Goal: Information Seeking & Learning: Learn about a topic

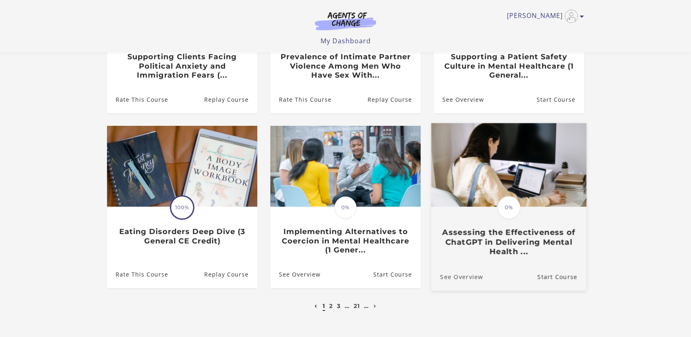
scroll to position [237, 0]
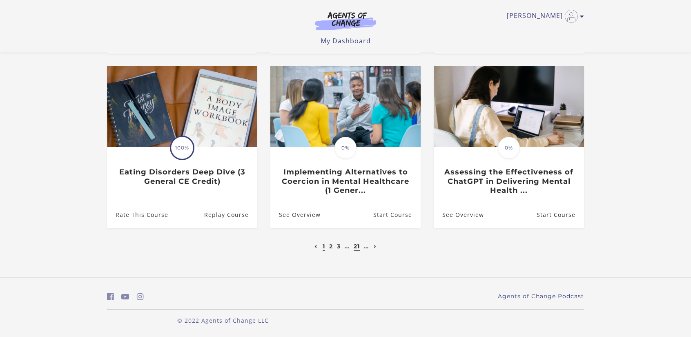
click at [358, 248] on link "21" at bounding box center [357, 246] width 6 height 7
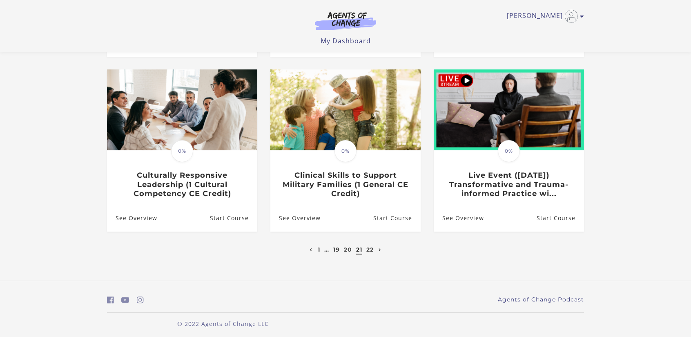
scroll to position [237, 0]
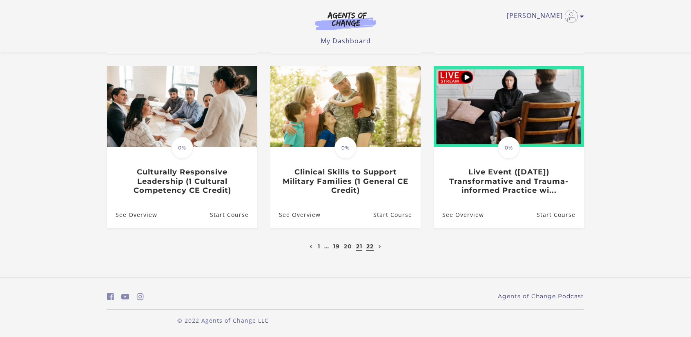
click at [370, 248] on link "22" at bounding box center [370, 246] width 7 height 7
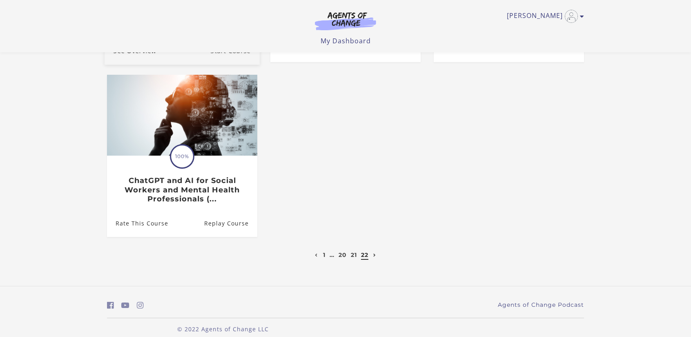
scroll to position [237, 0]
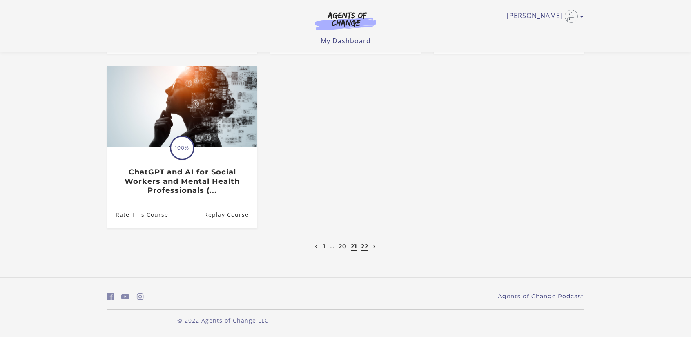
click at [353, 248] on link "21" at bounding box center [354, 246] width 6 height 7
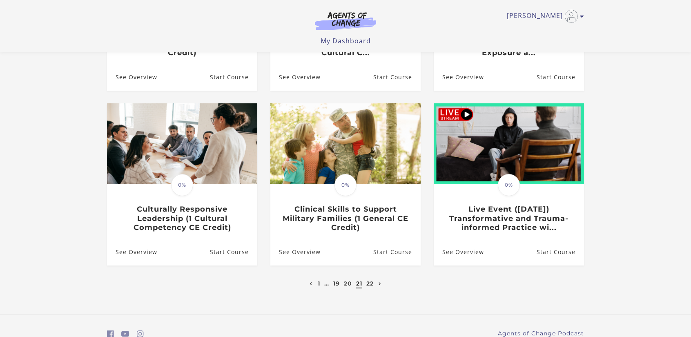
scroll to position [204, 0]
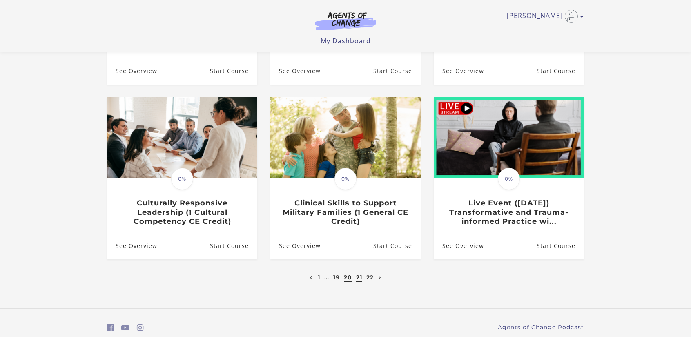
click at [345, 278] on link "20" at bounding box center [348, 277] width 8 height 7
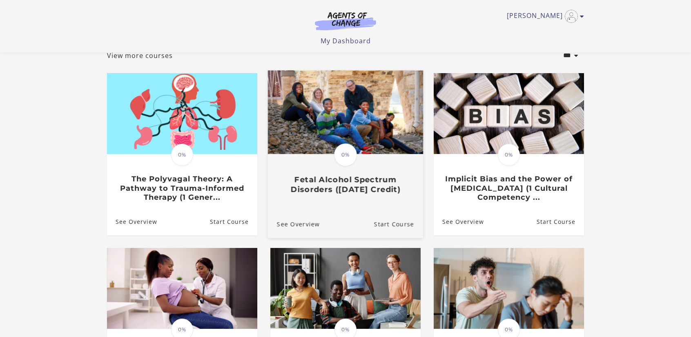
scroll to position [41, 0]
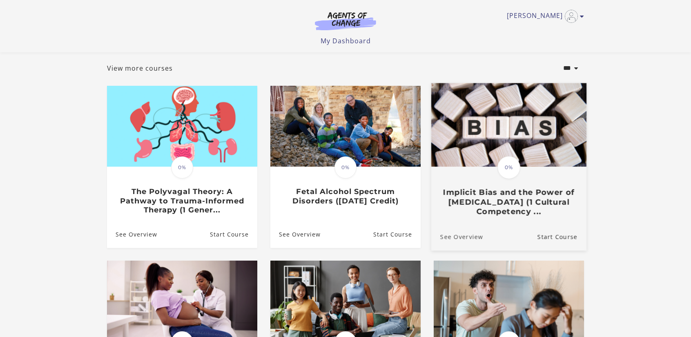
click at [467, 239] on link "See Overview" at bounding box center [457, 236] width 52 height 27
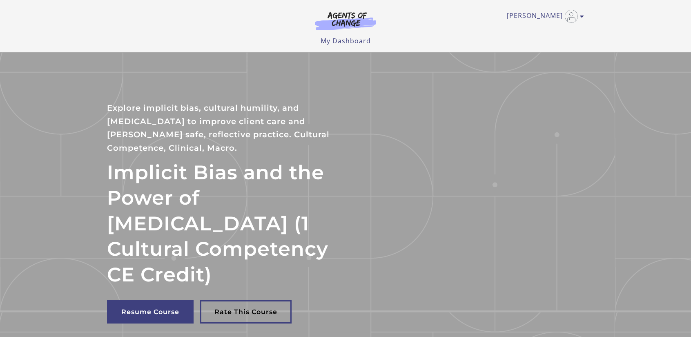
click at [84, 114] on section "Implicit Bias and the Power of Peer Support (1 Cultural Competency CE Credit) E…" at bounding box center [345, 215] width 691 height 327
click at [346, 39] on link "My Dashboard" at bounding box center [346, 40] width 50 height 9
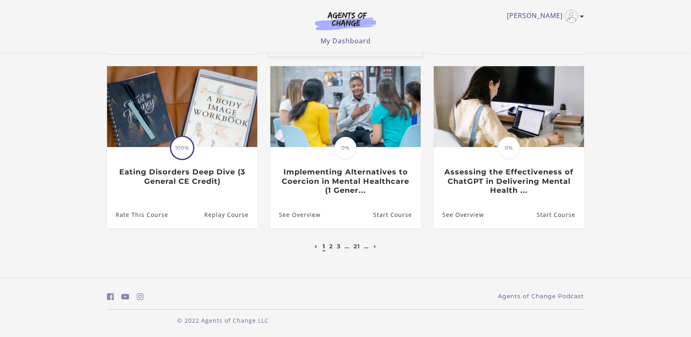
scroll to position [237, 0]
click at [356, 248] on link "21" at bounding box center [357, 246] width 6 height 7
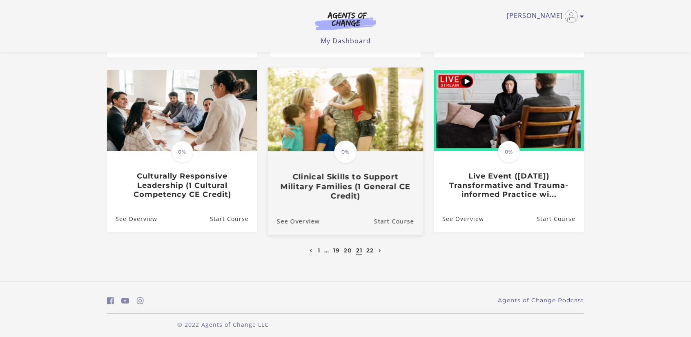
scroll to position [237, 0]
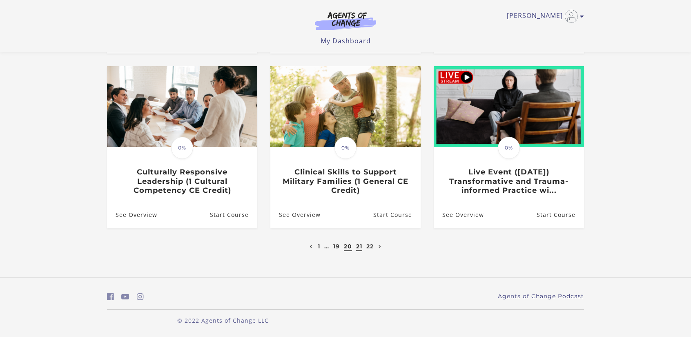
click at [347, 249] on link "20" at bounding box center [348, 246] width 8 height 7
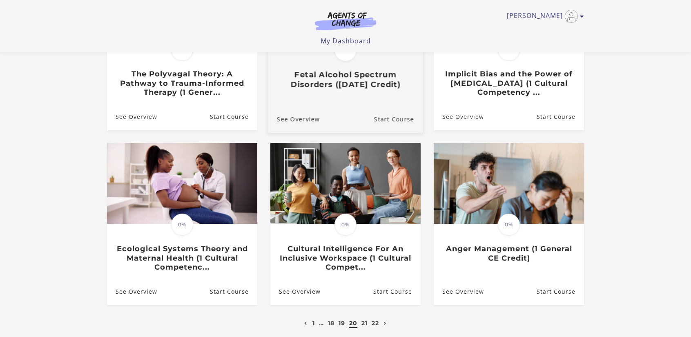
scroll to position [163, 0]
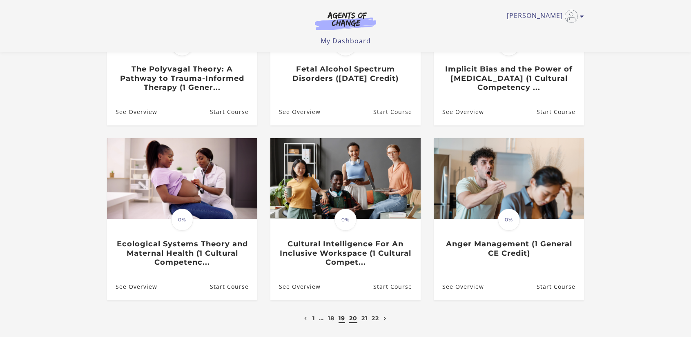
click at [344, 321] on link "19" at bounding box center [342, 318] width 7 height 7
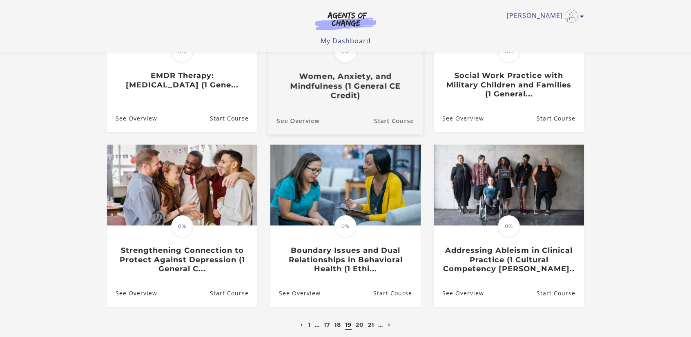
scroll to position [163, 0]
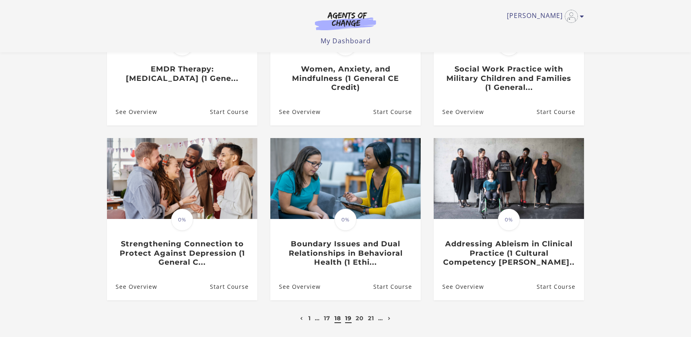
click at [338, 322] on link "18" at bounding box center [338, 318] width 7 height 7
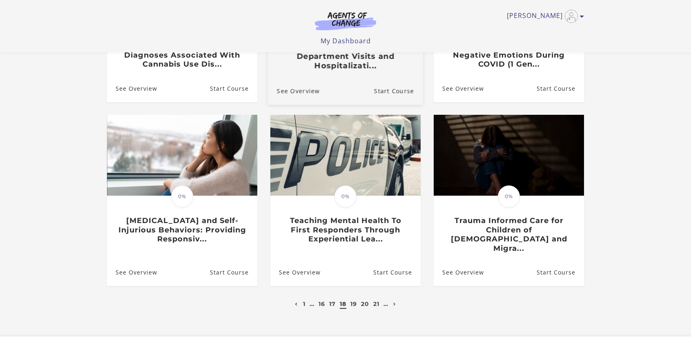
scroll to position [204, 0]
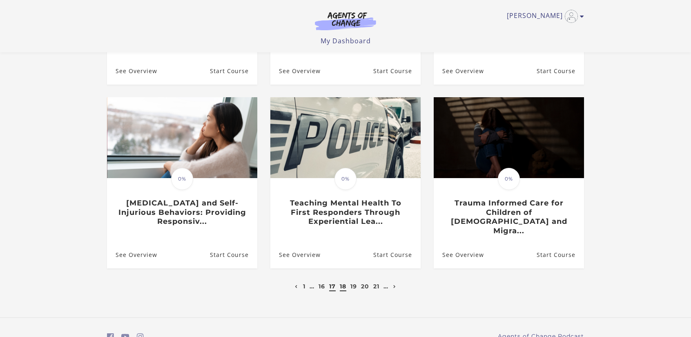
click at [332, 283] on link "17" at bounding box center [332, 286] width 7 height 7
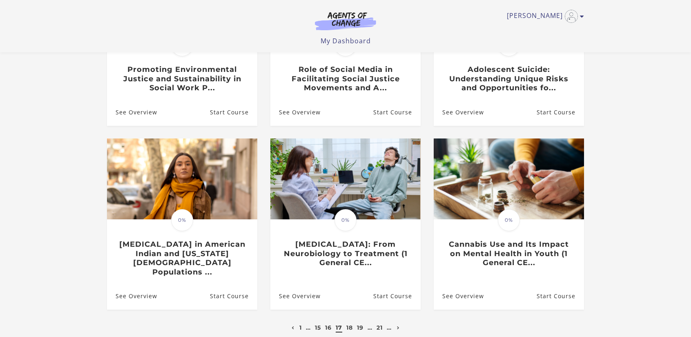
scroll to position [163, 0]
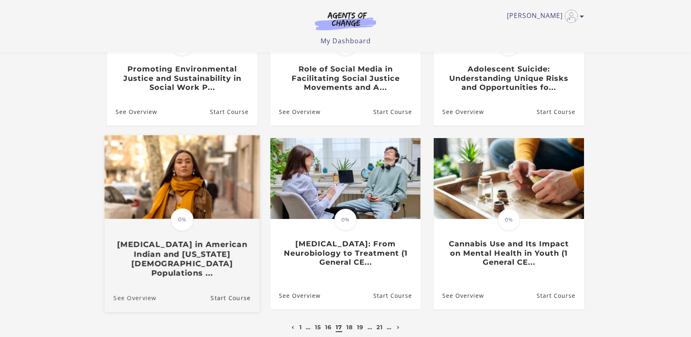
click at [142, 291] on link "See Overview" at bounding box center [131, 298] width 52 height 27
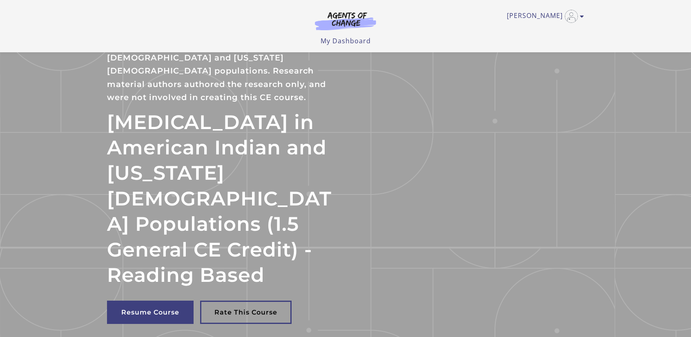
scroll to position [41, 0]
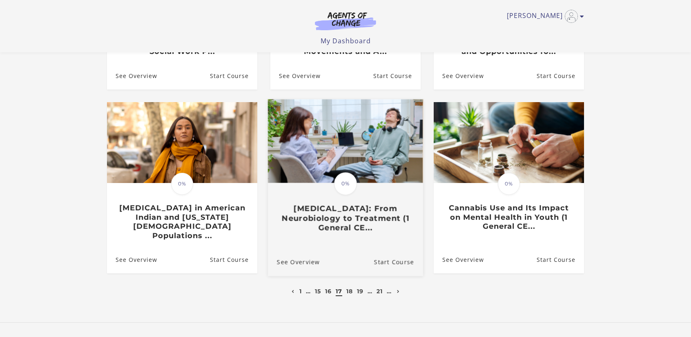
scroll to position [204, 0]
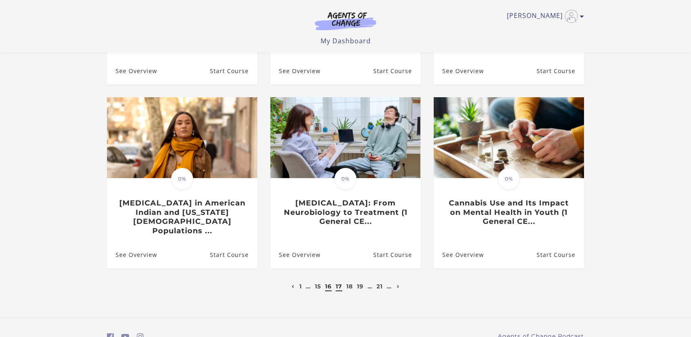
click at [329, 283] on link "16" at bounding box center [328, 286] width 7 height 7
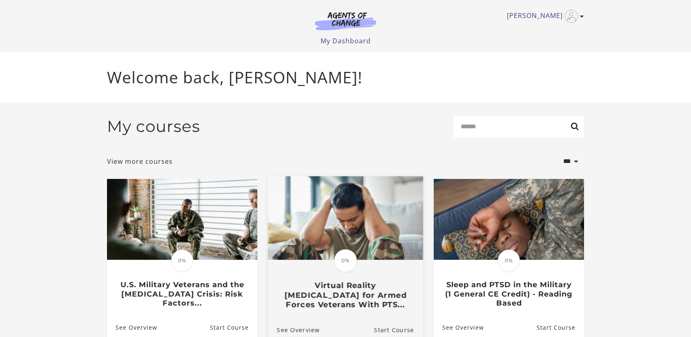
scroll to position [41, 0]
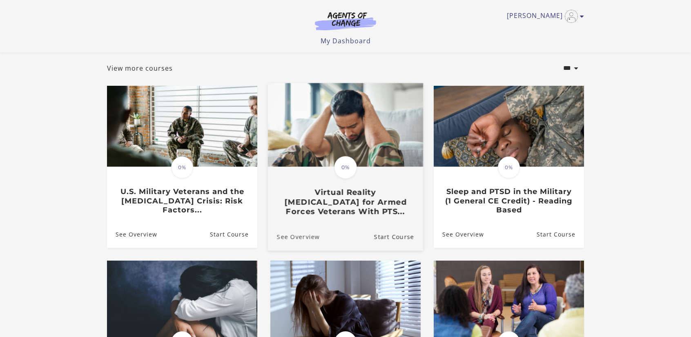
click at [291, 239] on link "See Overview" at bounding box center [294, 236] width 52 height 27
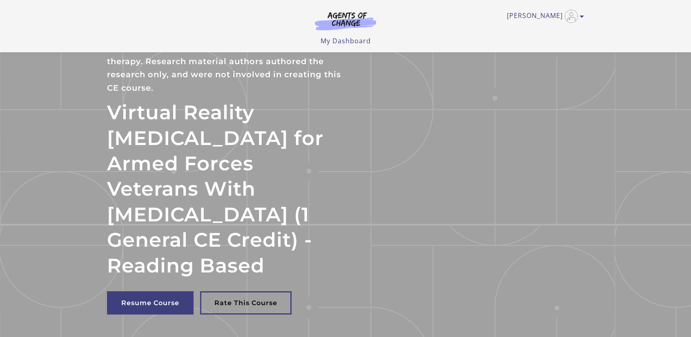
scroll to position [41, 0]
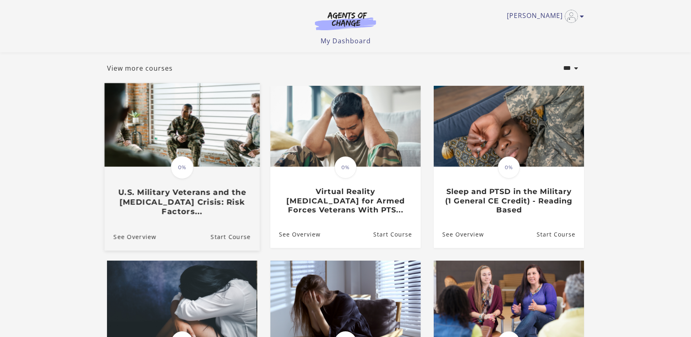
scroll to position [41, 0]
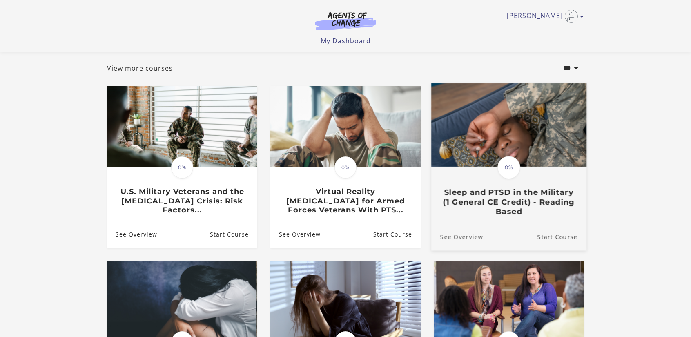
click at [461, 238] on link "See Overview" at bounding box center [457, 236] width 52 height 27
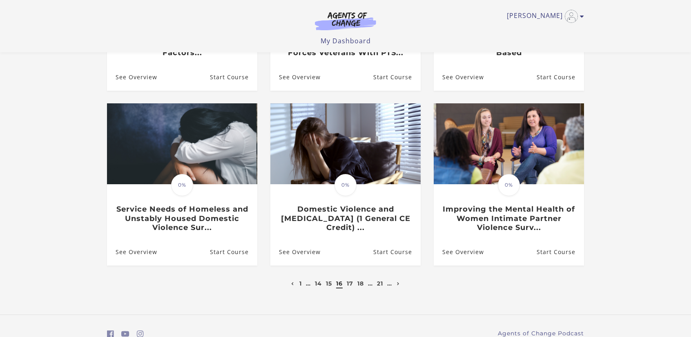
scroll to position [204, 0]
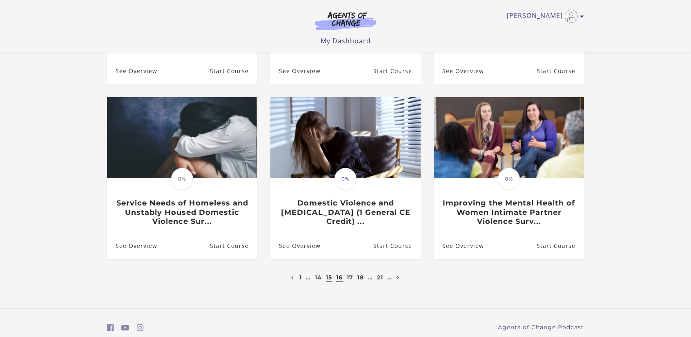
click at [326, 281] on link "15" at bounding box center [329, 277] width 6 height 7
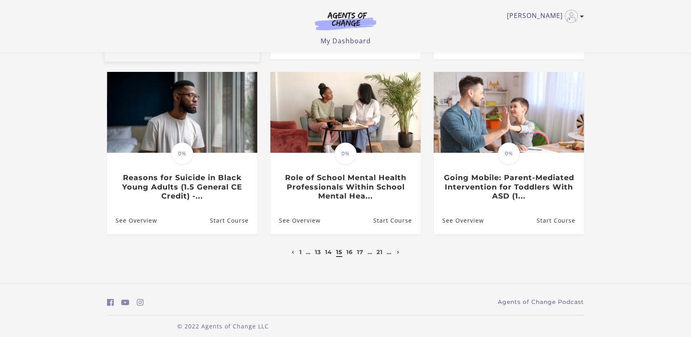
scroll to position [237, 0]
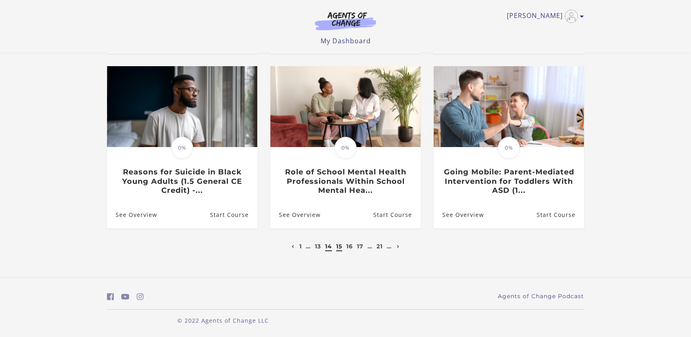
click at [325, 246] on link "14" at bounding box center [328, 246] width 7 height 7
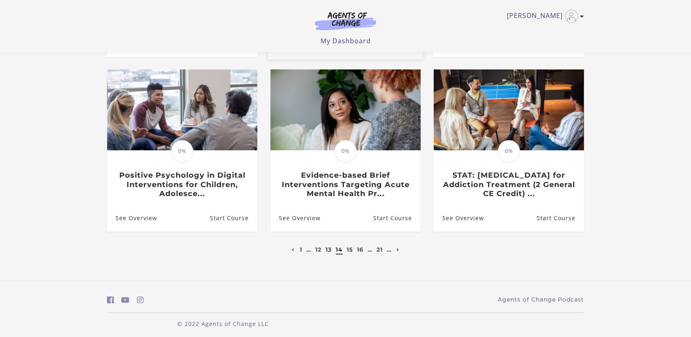
scroll to position [237, 0]
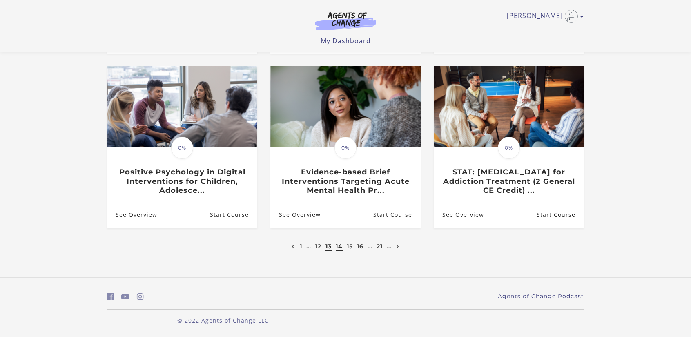
click at [327, 248] on link "13" at bounding box center [329, 246] width 6 height 7
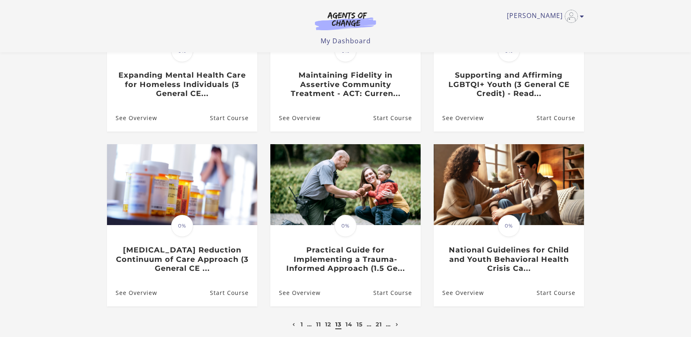
scroll to position [163, 0]
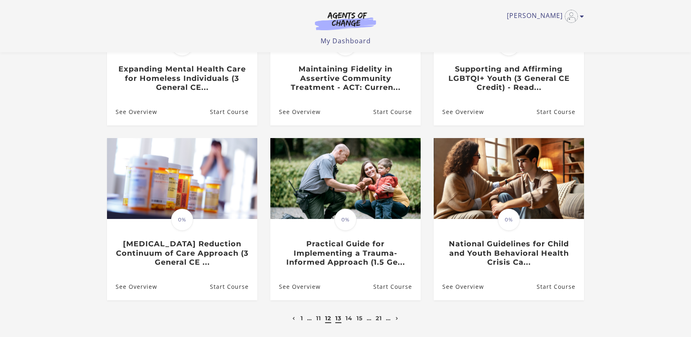
click at [327, 320] on link "12" at bounding box center [328, 318] width 6 height 7
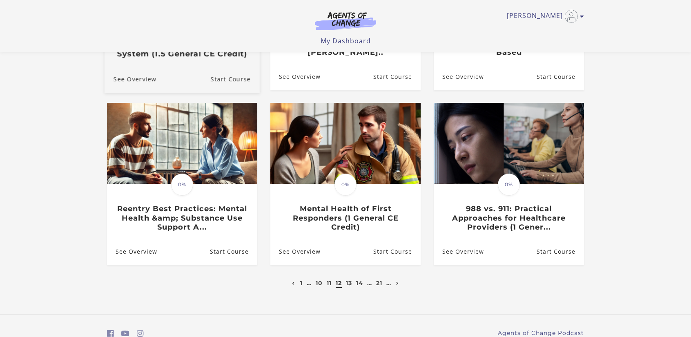
scroll to position [204, 0]
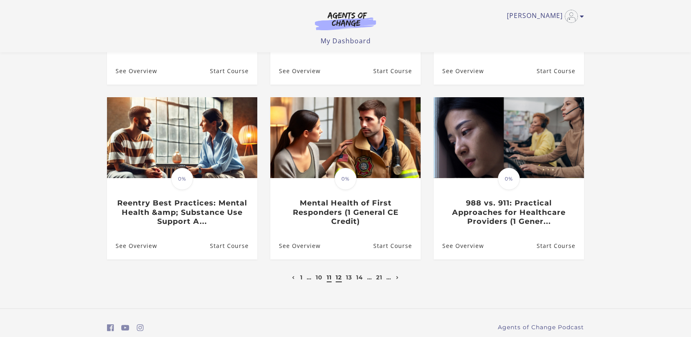
click at [329, 281] on link "11" at bounding box center [329, 277] width 5 height 7
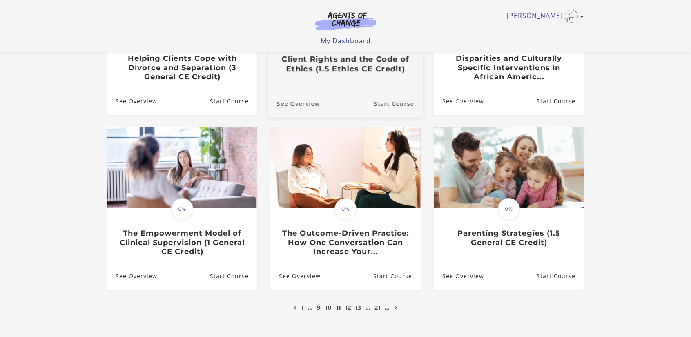
scroll to position [204, 0]
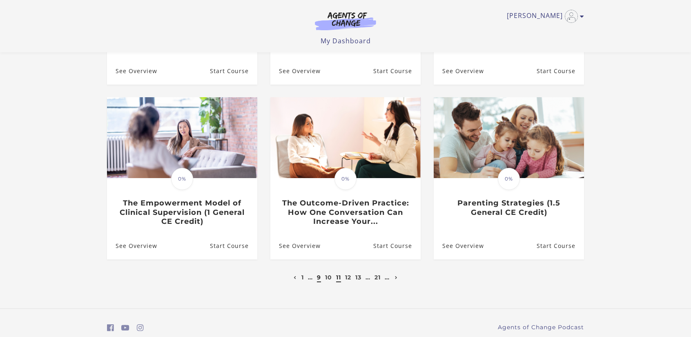
click at [319, 281] on link "9" at bounding box center [319, 277] width 4 height 7
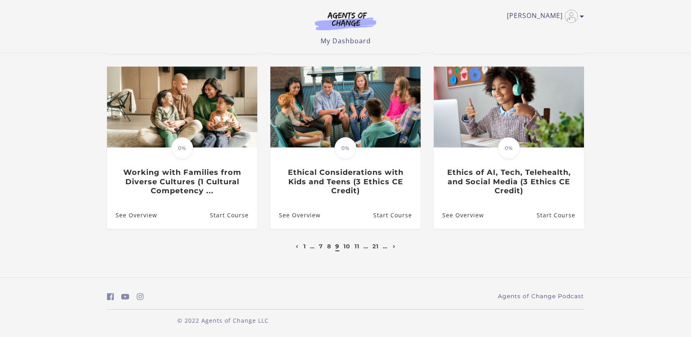
scroll to position [228, 0]
click at [329, 248] on link "8" at bounding box center [329, 246] width 4 height 7
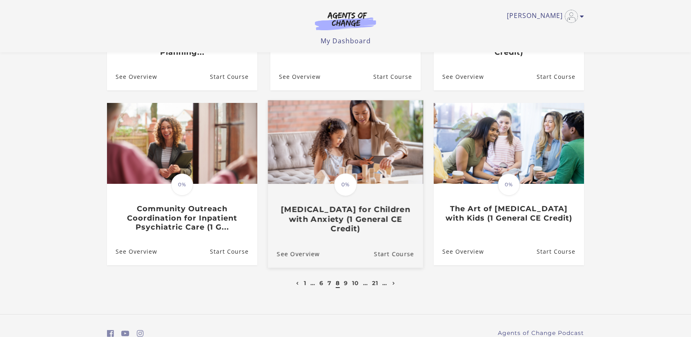
scroll to position [204, 0]
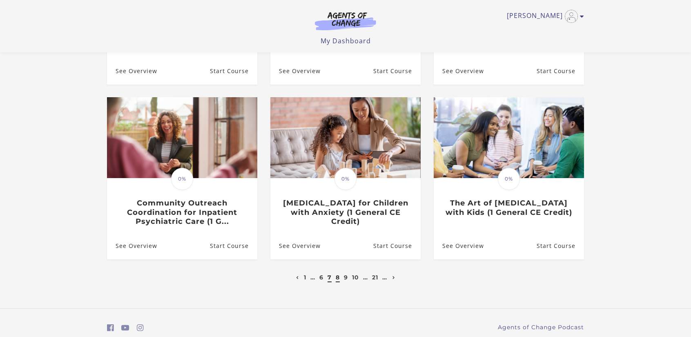
click at [330, 280] on link "7" at bounding box center [330, 277] width 4 height 7
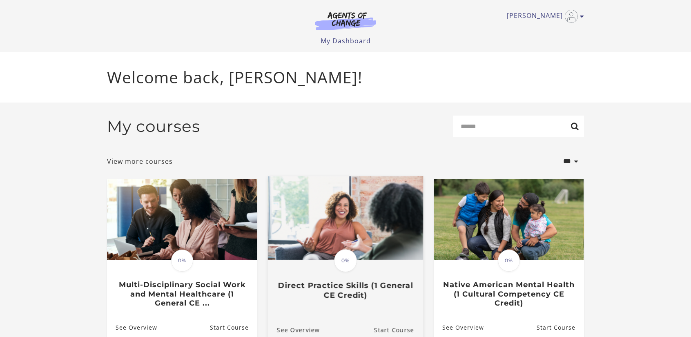
scroll to position [41, 0]
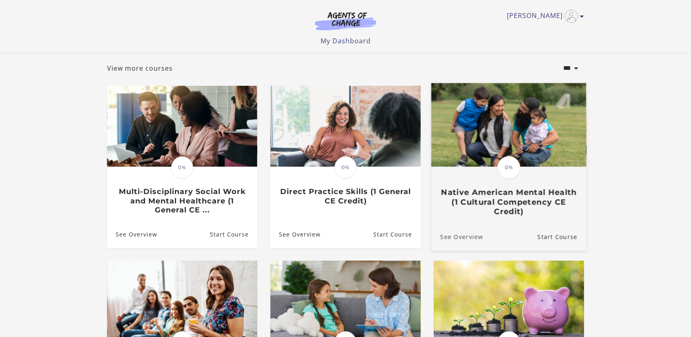
click at [473, 238] on link "See Overview" at bounding box center [457, 236] width 52 height 27
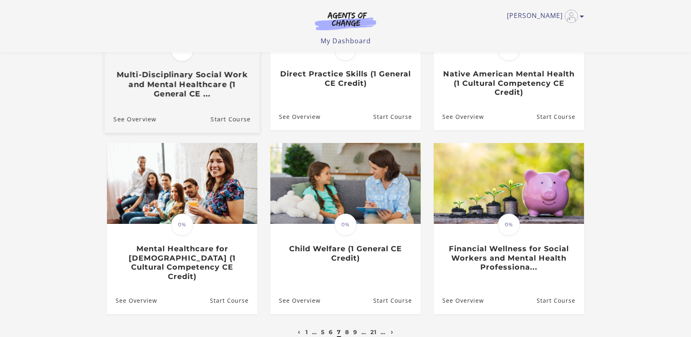
scroll to position [163, 0]
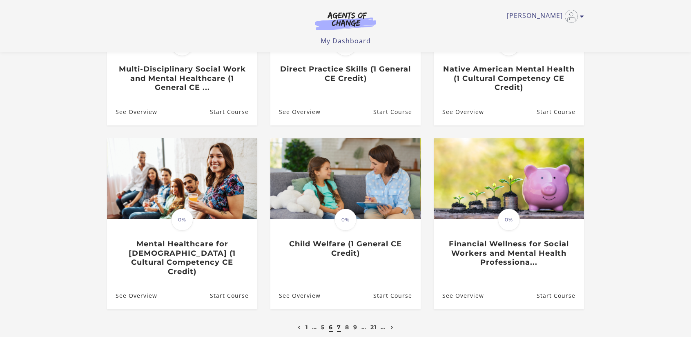
click at [329, 324] on link "6" at bounding box center [331, 327] width 4 height 7
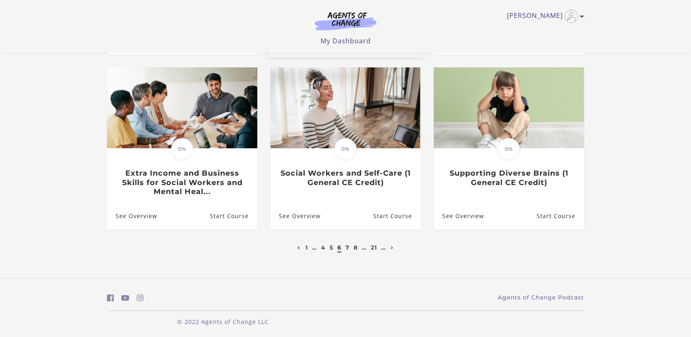
scroll to position [237, 0]
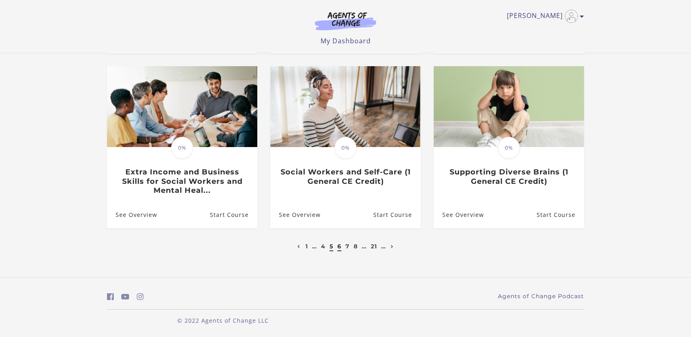
click at [331, 248] on link "5" at bounding box center [332, 246] width 4 height 7
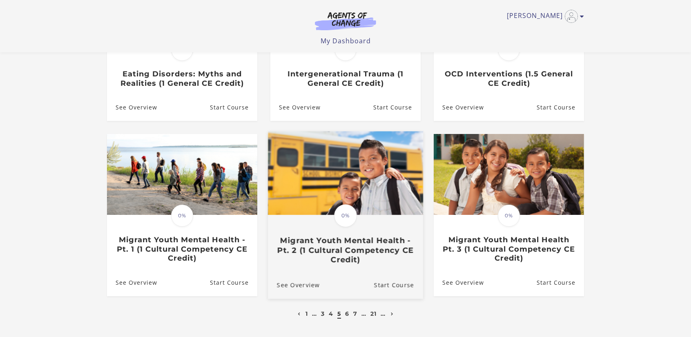
scroll to position [163, 0]
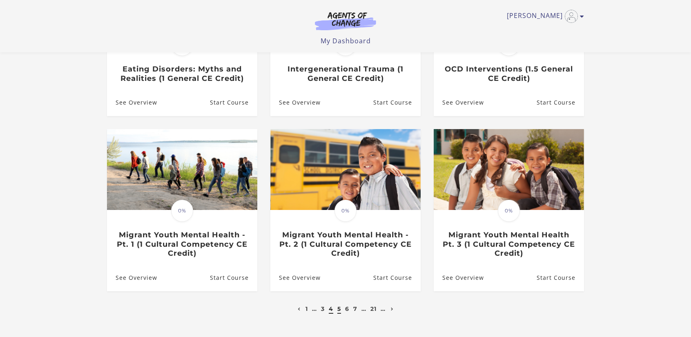
click at [332, 313] on link "4" at bounding box center [331, 308] width 4 height 7
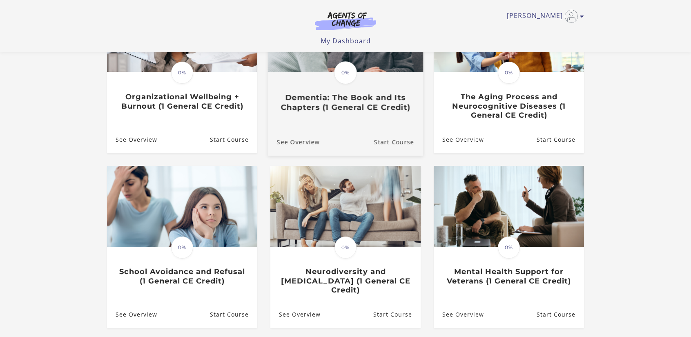
scroll to position [163, 0]
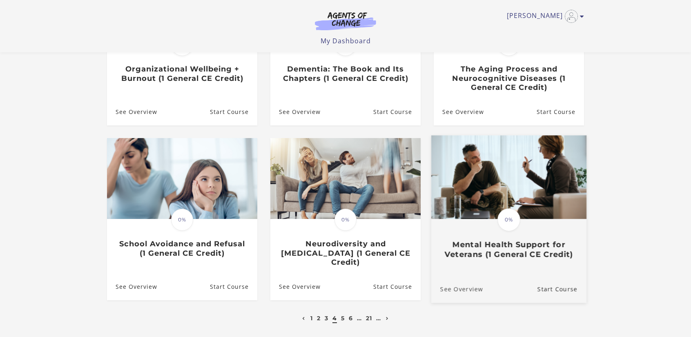
click at [476, 284] on link "See Overview" at bounding box center [457, 288] width 52 height 27
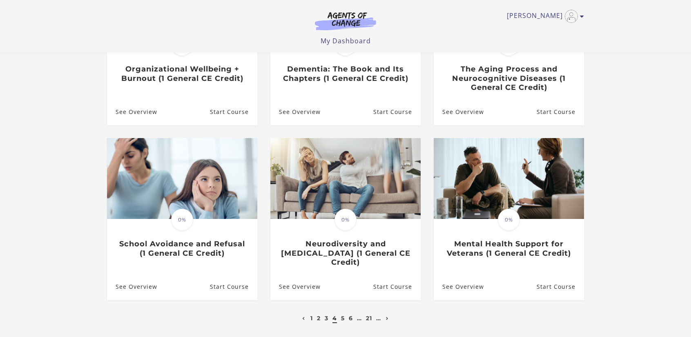
scroll to position [163, 0]
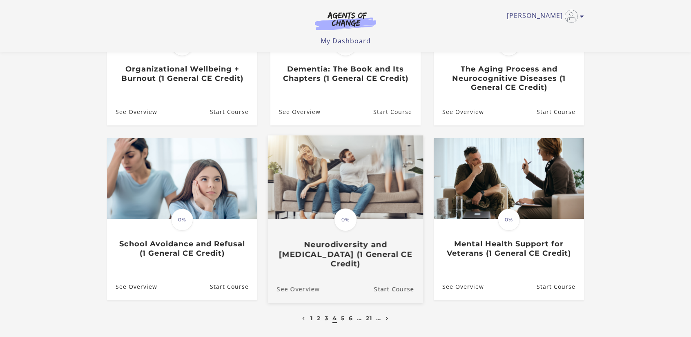
click at [302, 281] on link "See Overview" at bounding box center [294, 288] width 52 height 27
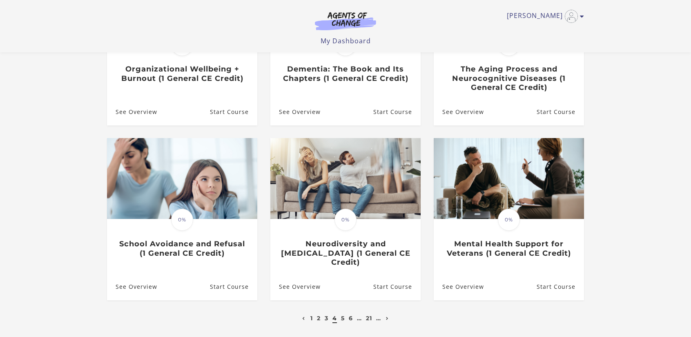
scroll to position [163, 0]
click at [327, 315] on link "3" at bounding box center [327, 318] width 4 height 7
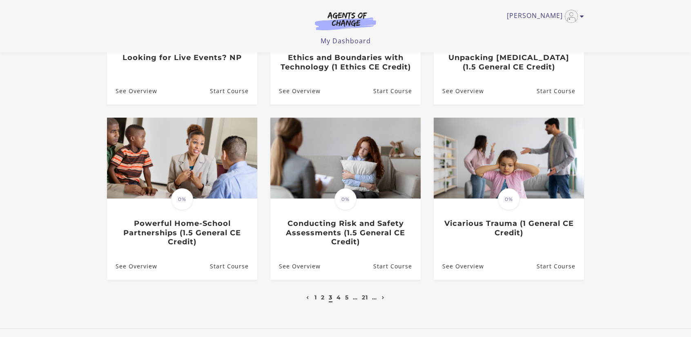
scroll to position [204, 0]
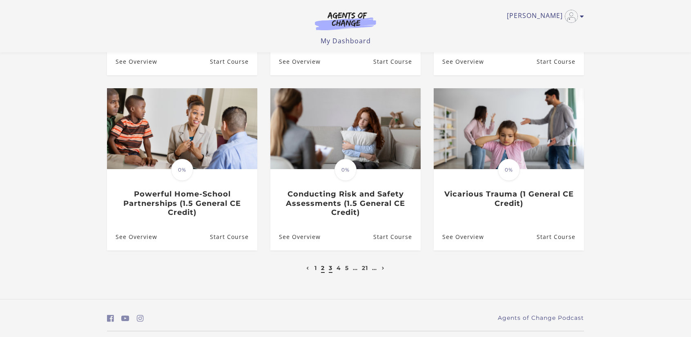
click at [322, 272] on link "2" at bounding box center [323, 267] width 4 height 7
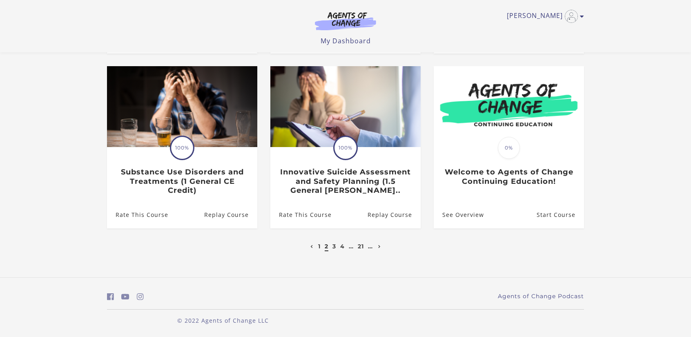
scroll to position [237, 0]
click at [318, 248] on link "1" at bounding box center [319, 246] width 2 height 7
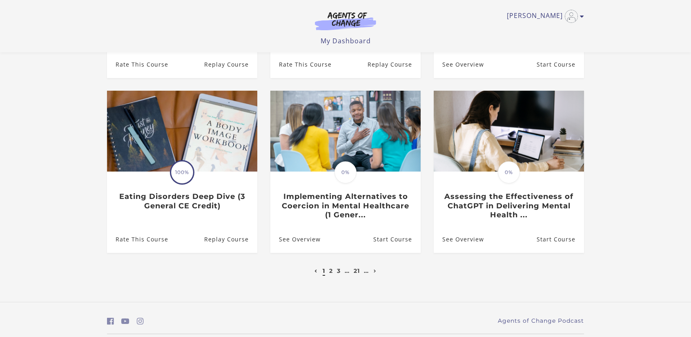
scroll to position [237, 0]
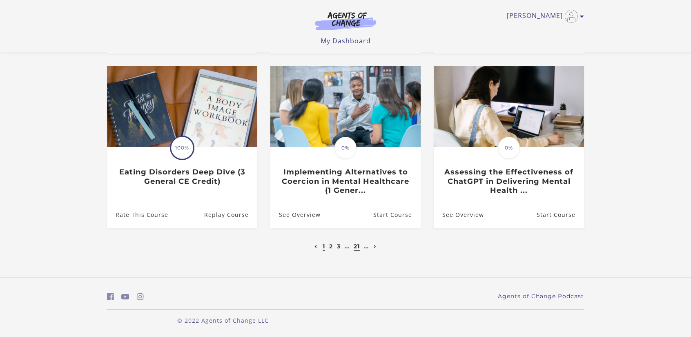
click at [358, 250] on link "21" at bounding box center [357, 246] width 6 height 7
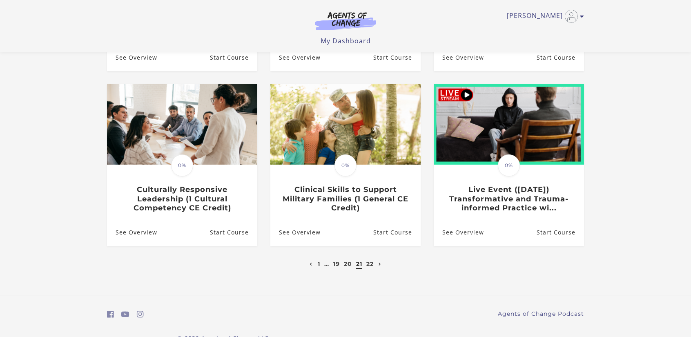
scroll to position [237, 0]
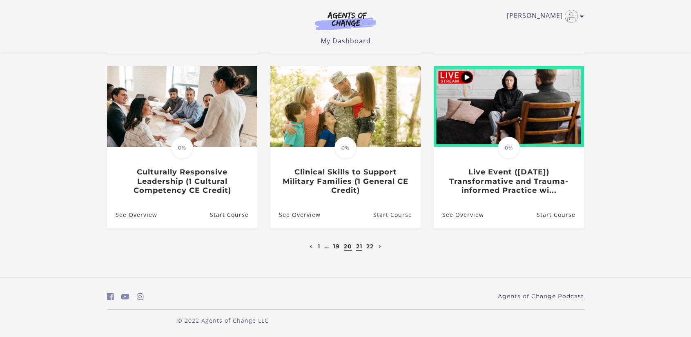
click at [346, 248] on link "20" at bounding box center [348, 246] width 8 height 7
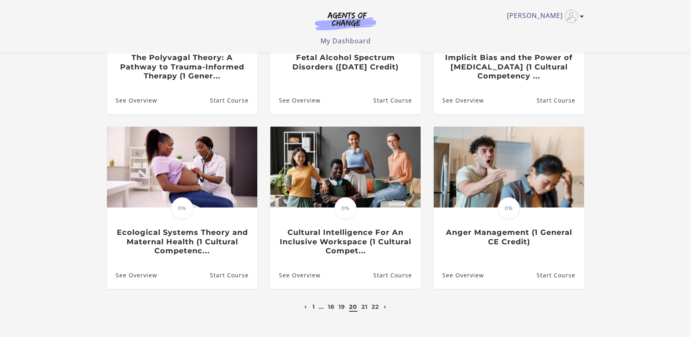
scroll to position [204, 0]
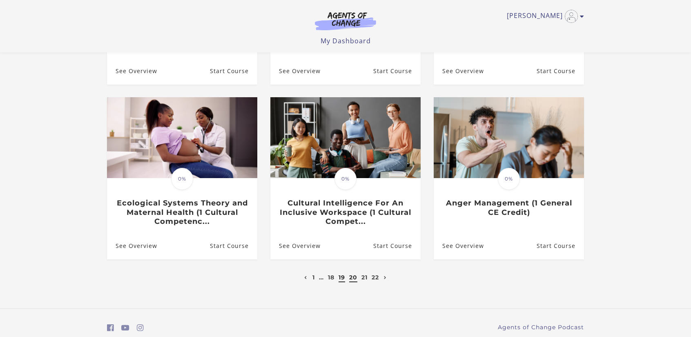
click at [340, 281] on link "19" at bounding box center [342, 277] width 7 height 7
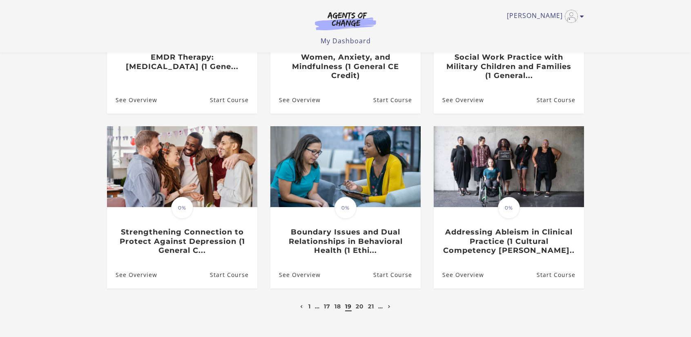
scroll to position [204, 0]
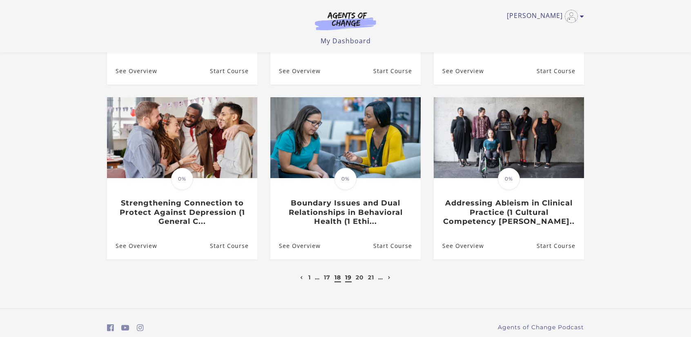
click at [338, 279] on link "18" at bounding box center [338, 277] width 7 height 7
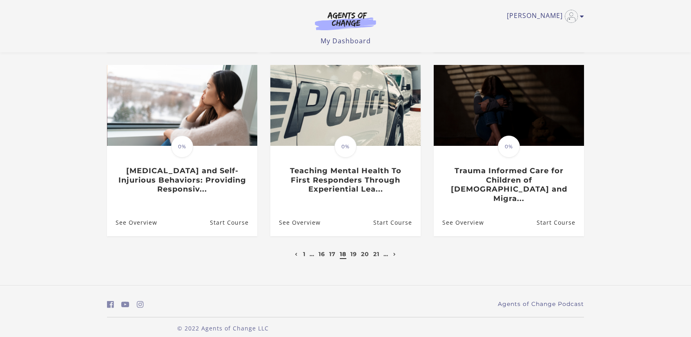
scroll to position [237, 0]
click at [323, 250] on link "16" at bounding box center [322, 253] width 7 height 7
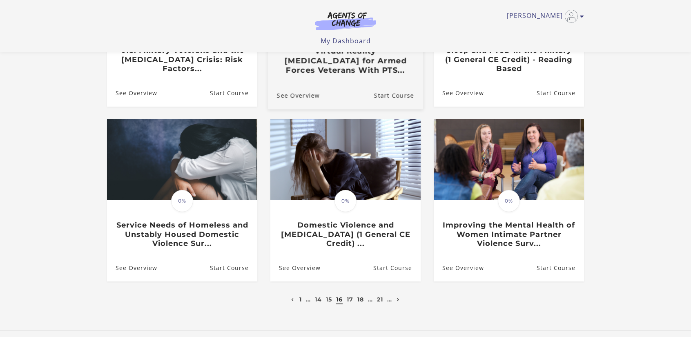
scroll to position [204, 0]
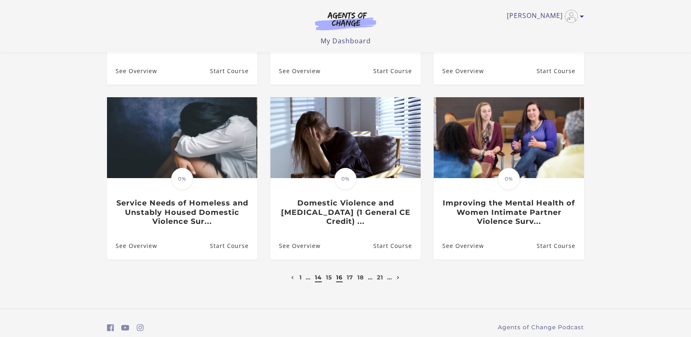
click at [315, 278] on link "14" at bounding box center [318, 277] width 7 height 7
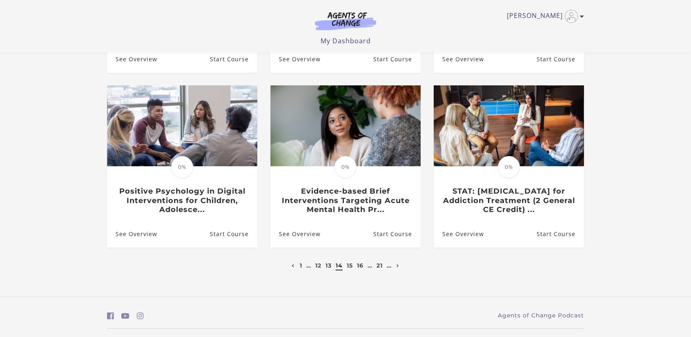
scroll to position [237, 0]
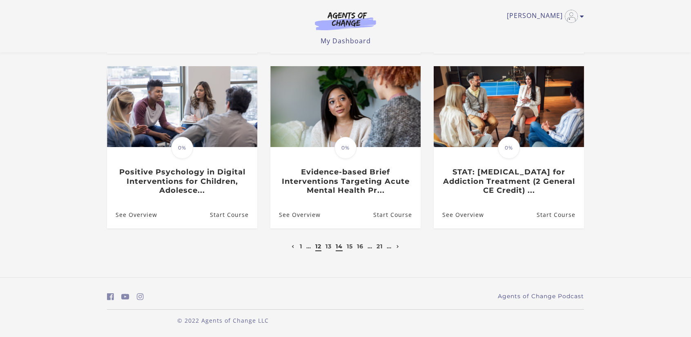
click at [317, 248] on link "12" at bounding box center [318, 246] width 6 height 7
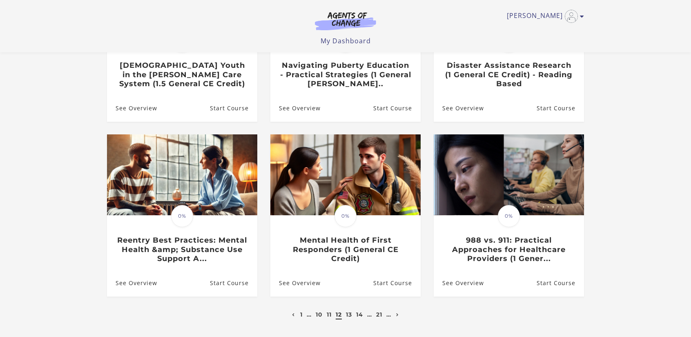
scroll to position [204, 0]
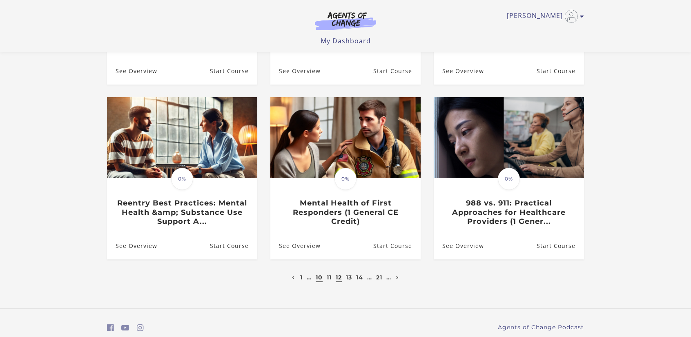
click at [318, 280] on link "10" at bounding box center [319, 277] width 7 height 7
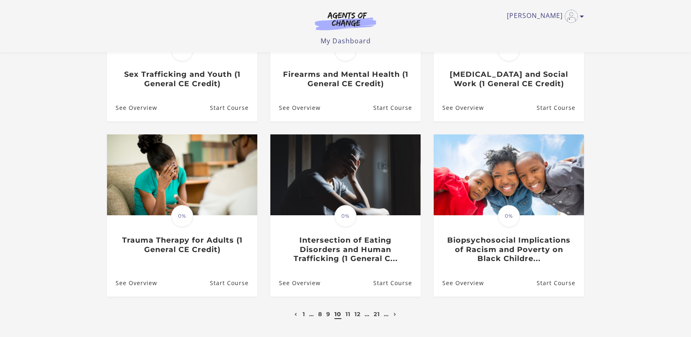
scroll to position [163, 0]
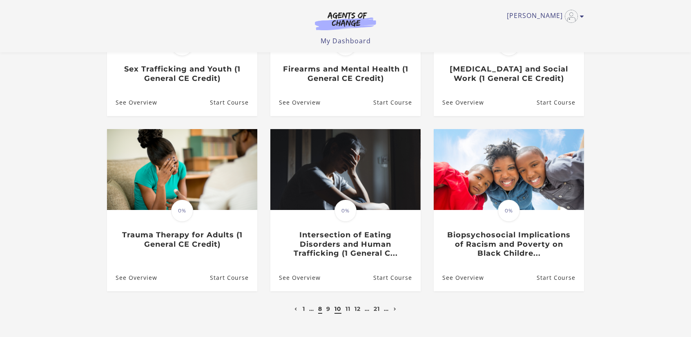
click at [320, 313] on link "8" at bounding box center [320, 308] width 4 height 7
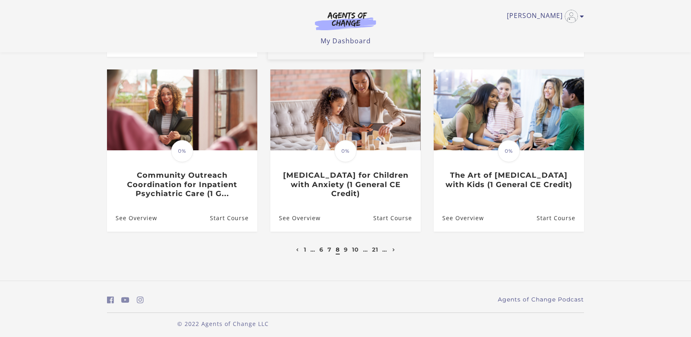
scroll to position [237, 0]
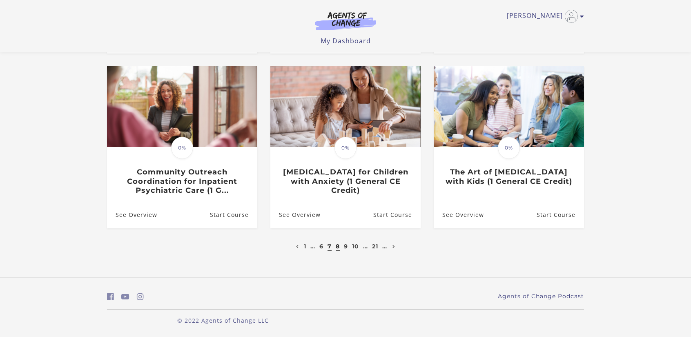
click at [330, 248] on link "7" at bounding box center [330, 246] width 4 height 7
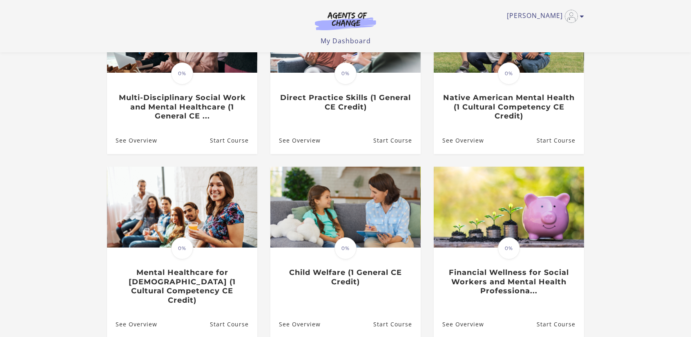
scroll to position [163, 0]
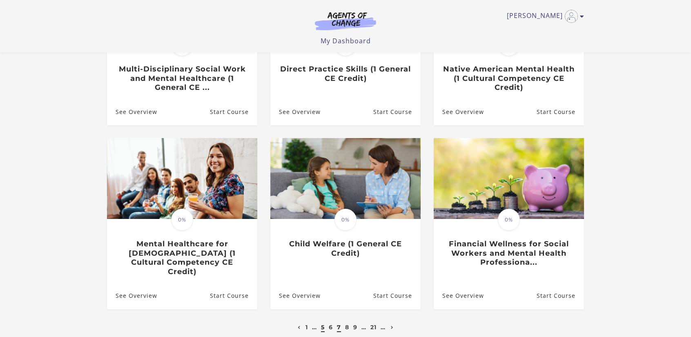
click at [324, 324] on link "5" at bounding box center [323, 327] width 4 height 7
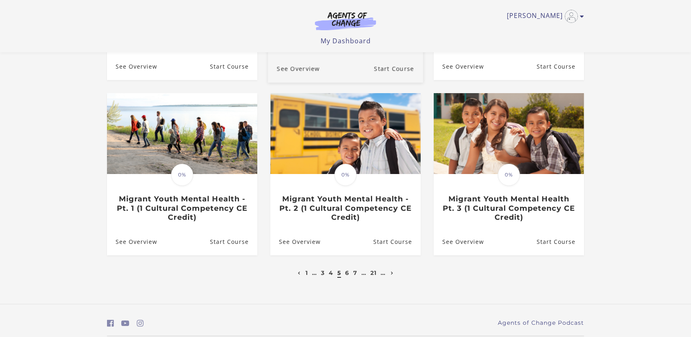
scroll to position [204, 0]
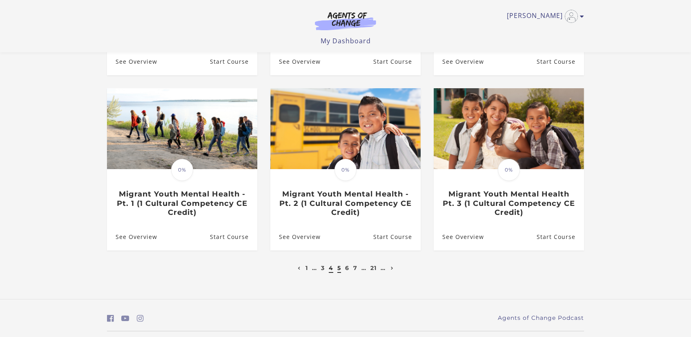
click at [331, 269] on link "4" at bounding box center [331, 267] width 4 height 7
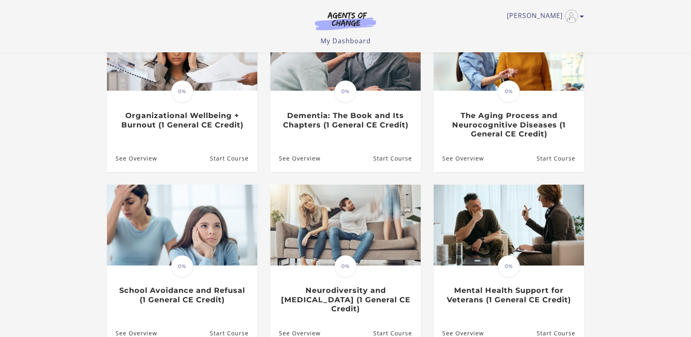
scroll to position [123, 0]
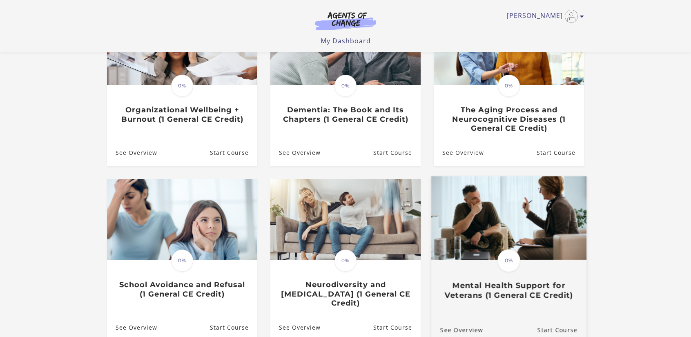
click at [494, 214] on img at bounding box center [508, 219] width 155 height 84
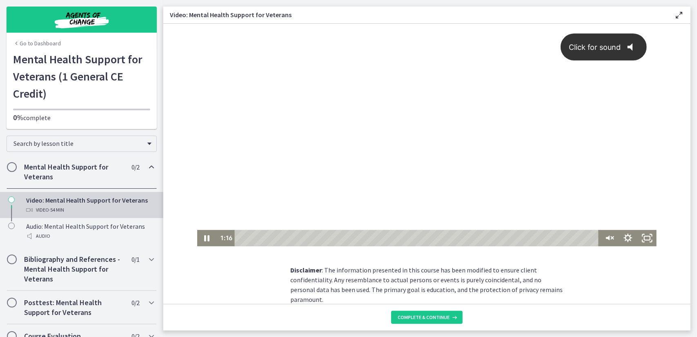
click at [630, 47] on icon "@keyframes VOLUME_SMALL_WAVE_FLASH { 0% { opacity: 0; } 33% { opacity: 1; } 66%…" at bounding box center [633, 46] width 25 height 25
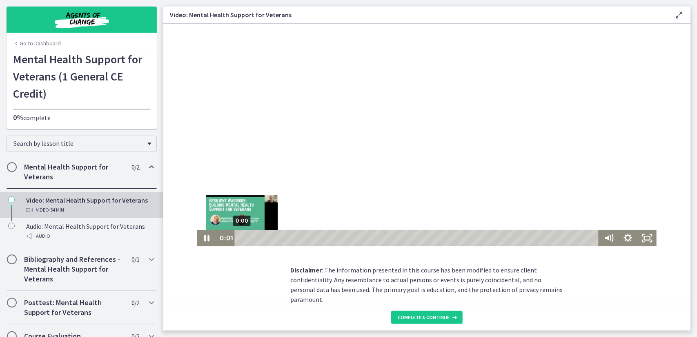
click at [241, 240] on div "0:00" at bounding box center [417, 238] width 353 height 16
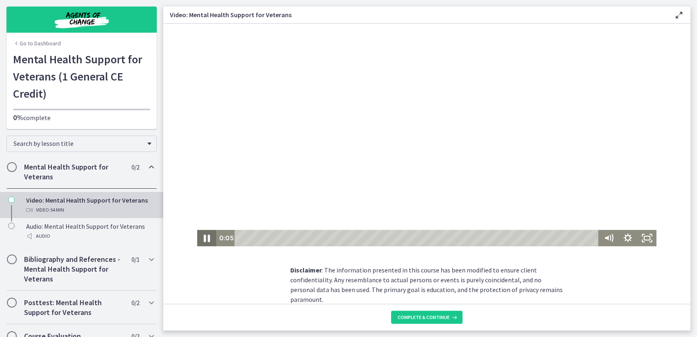
click at [203, 239] on icon "Pause" at bounding box center [206, 238] width 6 height 7
click at [205, 238] on icon "Play Video" at bounding box center [207, 238] width 5 height 7
click at [203, 239] on icon "Pause" at bounding box center [206, 238] width 23 height 20
click at [204, 239] on icon "Play Video" at bounding box center [207, 238] width 6 height 8
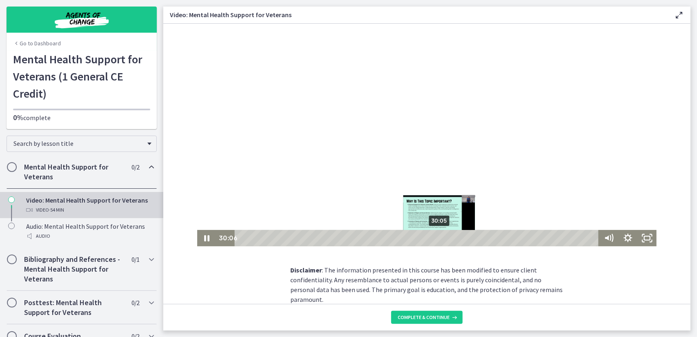
click at [436, 238] on div "Playbar" at bounding box center [438, 237] width 5 height 5
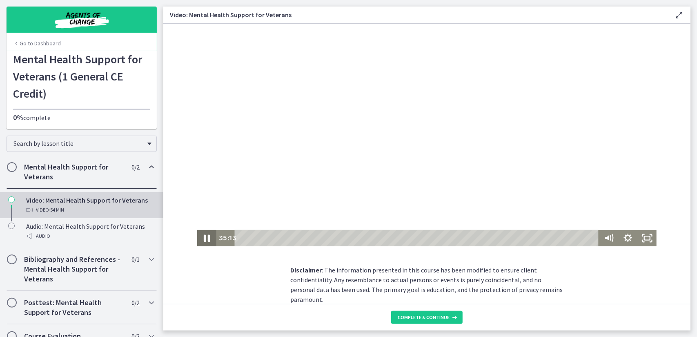
click at [205, 241] on icon "Pause" at bounding box center [206, 238] width 23 height 20
click at [198, 240] on icon "Play Video" at bounding box center [207, 238] width 19 height 16
click at [204, 237] on icon "Pause" at bounding box center [206, 238] width 19 height 16
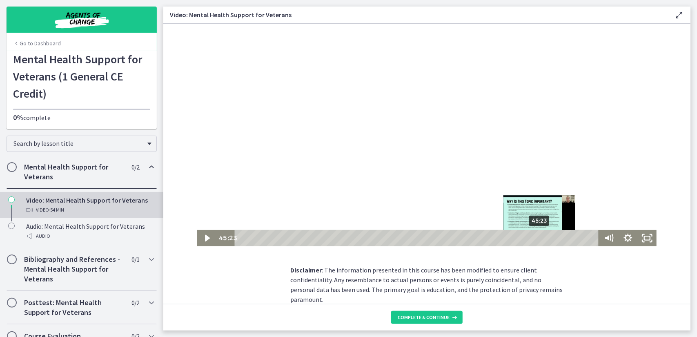
click at [537, 239] on div "45:23" at bounding box center [417, 238] width 353 height 16
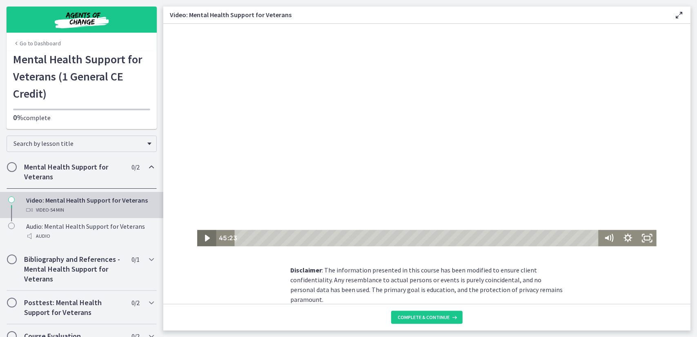
click at [200, 237] on icon "Play Video" at bounding box center [207, 238] width 19 height 16
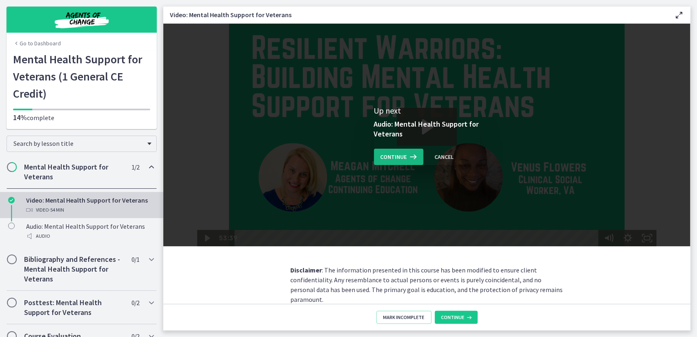
click at [391, 159] on span "Continue" at bounding box center [394, 157] width 27 height 10
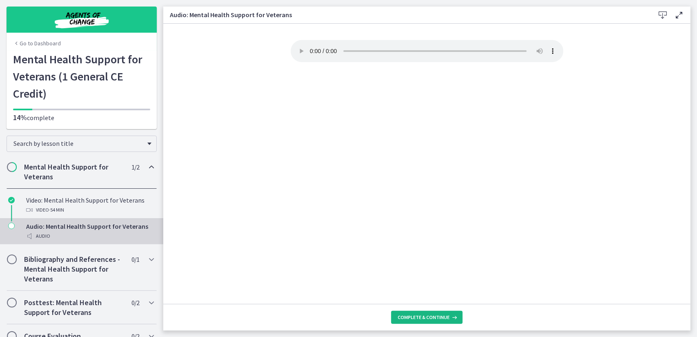
click at [434, 317] on span "Complete & continue" at bounding box center [424, 317] width 52 height 7
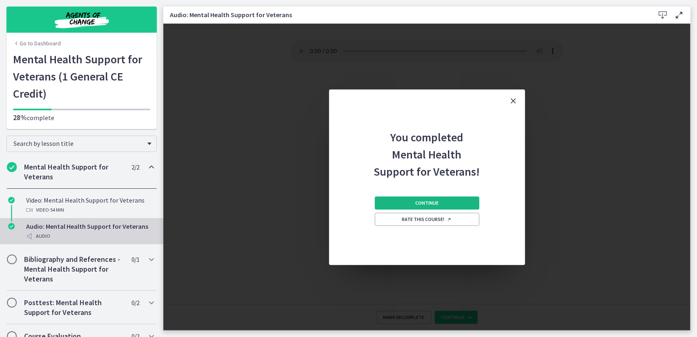
click at [412, 201] on button "Continue" at bounding box center [427, 203] width 105 height 13
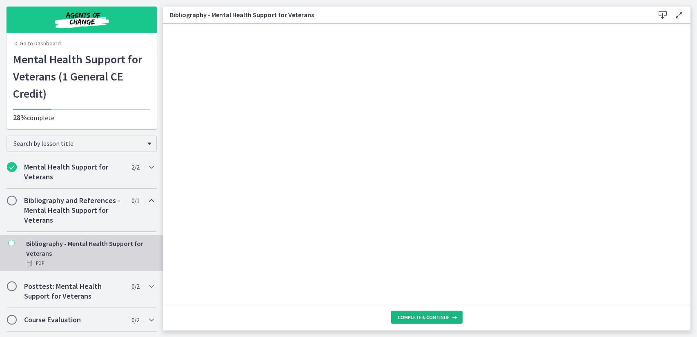
click at [439, 319] on span "Complete & continue" at bounding box center [424, 317] width 52 height 7
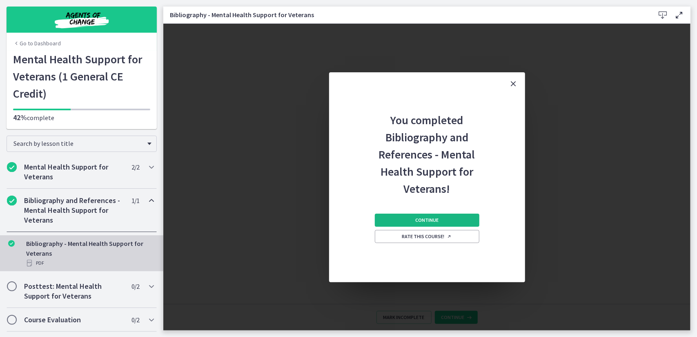
click at [424, 221] on span "Continue" at bounding box center [427, 220] width 23 height 7
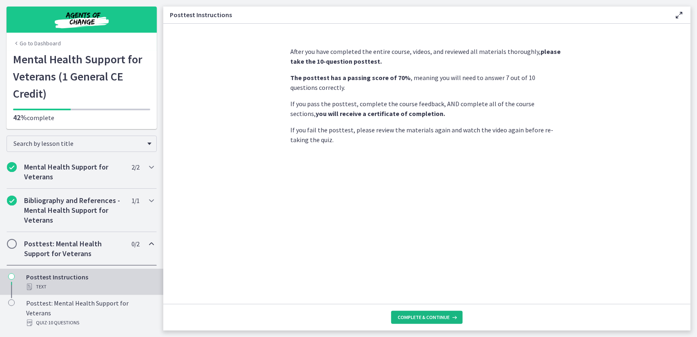
click at [427, 319] on span "Complete & continue" at bounding box center [424, 317] width 52 height 7
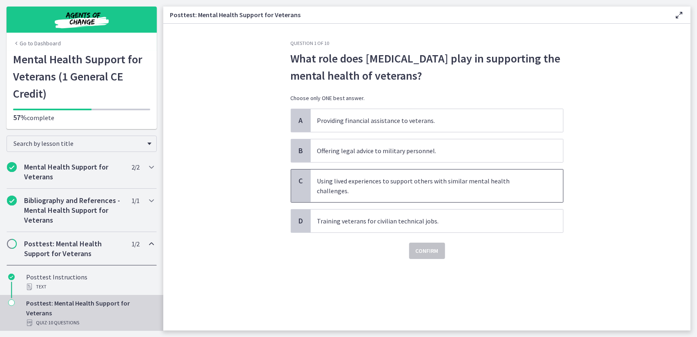
click at [447, 183] on p "Using lived experiences to support others with similar mental health challenges." at bounding box center [428, 186] width 223 height 20
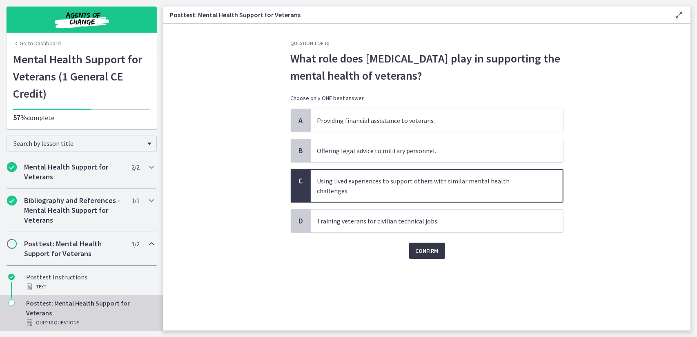
click at [424, 246] on span "Confirm" at bounding box center [427, 251] width 23 height 10
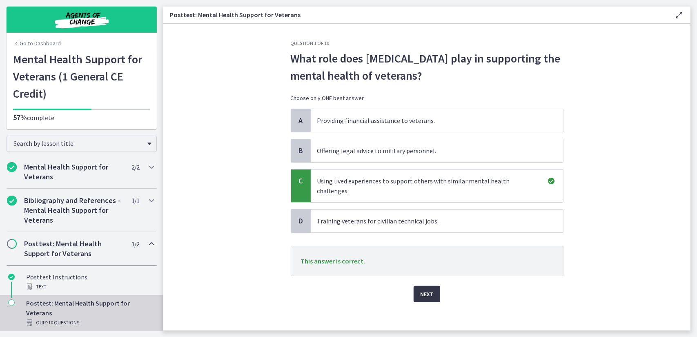
click at [425, 289] on span "Next" at bounding box center [426, 294] width 13 height 10
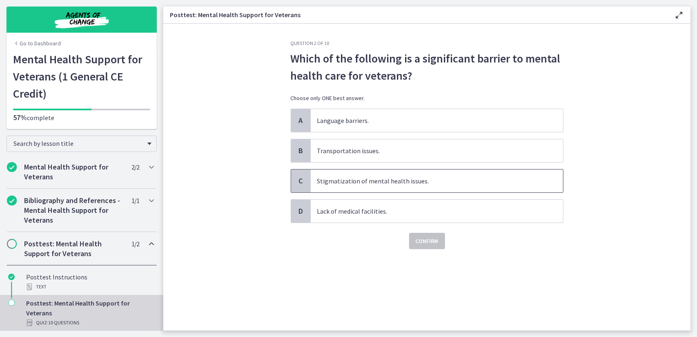
click at [423, 181] on p "Stigmatization of mental health issues." at bounding box center [428, 181] width 223 height 10
click at [426, 240] on span "Confirm" at bounding box center [427, 241] width 23 height 10
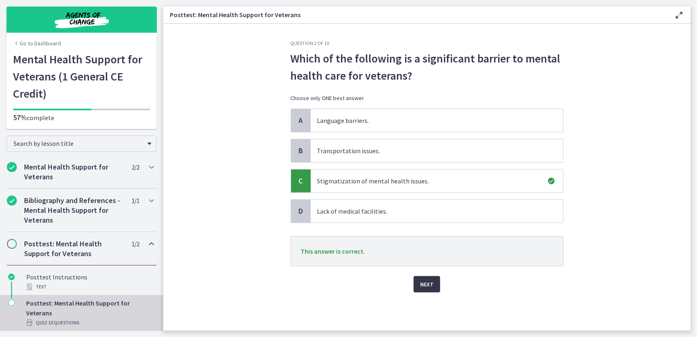
click at [427, 282] on span "Next" at bounding box center [426, 284] width 13 height 10
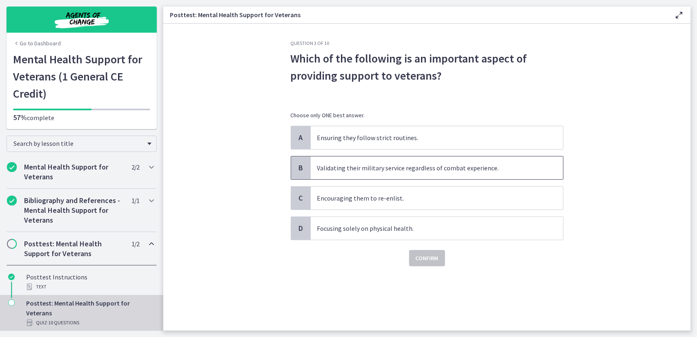
click at [430, 170] on p "Validating their military service regardless of combat experience." at bounding box center [428, 168] width 223 height 10
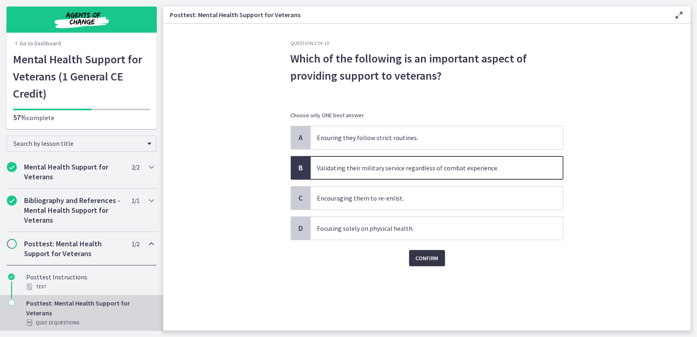
click at [431, 257] on span "Confirm" at bounding box center [427, 258] width 23 height 10
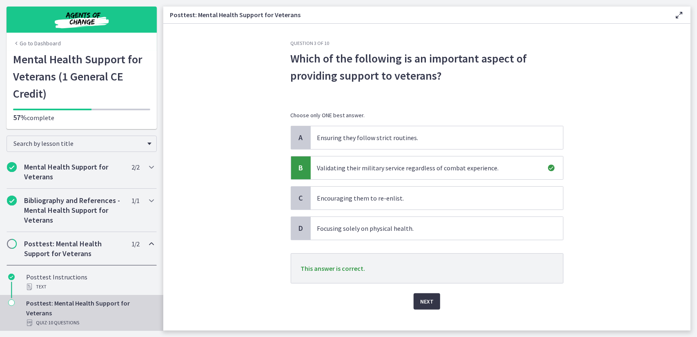
click at [425, 297] on span "Next" at bounding box center [426, 302] width 13 height 10
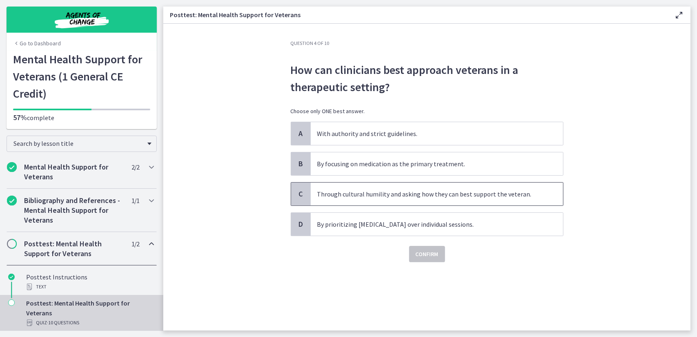
click at [418, 193] on p "Through cultural humility and asking how they can best support the veteran." at bounding box center [428, 194] width 223 height 10
click at [428, 255] on span "Confirm" at bounding box center [427, 254] width 23 height 10
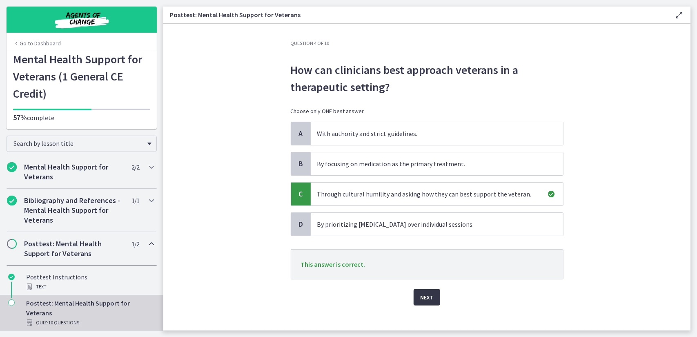
click at [425, 295] on span "Next" at bounding box center [426, 298] width 13 height 10
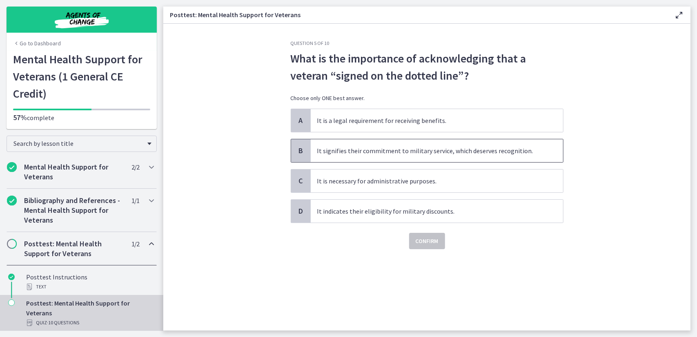
click at [426, 156] on span "It signifies their commitment to military service, which deserves recognition." at bounding box center [437, 150] width 253 height 23
click at [426, 238] on span "Confirm" at bounding box center [427, 241] width 23 height 10
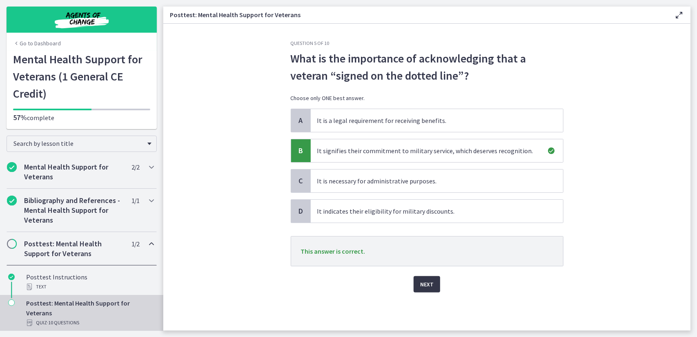
click at [428, 280] on span "Next" at bounding box center [426, 284] width 13 height 10
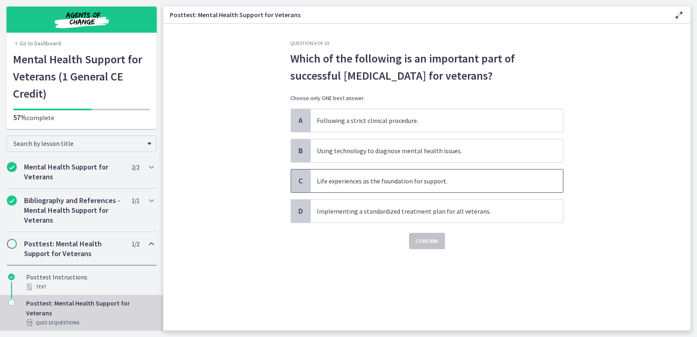
click at [412, 178] on p "Life experiences as the foundation for support." at bounding box center [428, 181] width 223 height 10
click at [423, 243] on span "Confirm" at bounding box center [427, 241] width 23 height 10
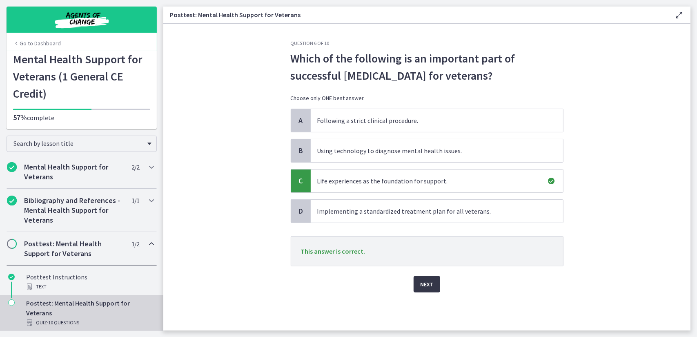
click at [431, 282] on span "Next" at bounding box center [426, 284] width 13 height 10
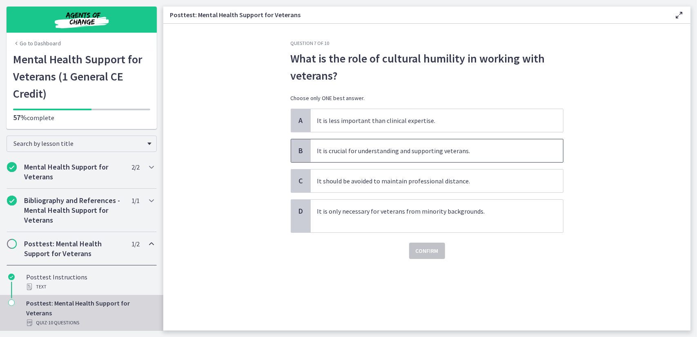
click at [378, 152] on p "It is crucial for understanding and supporting veterans." at bounding box center [428, 151] width 223 height 10
click at [434, 253] on span "Confirm" at bounding box center [427, 251] width 23 height 10
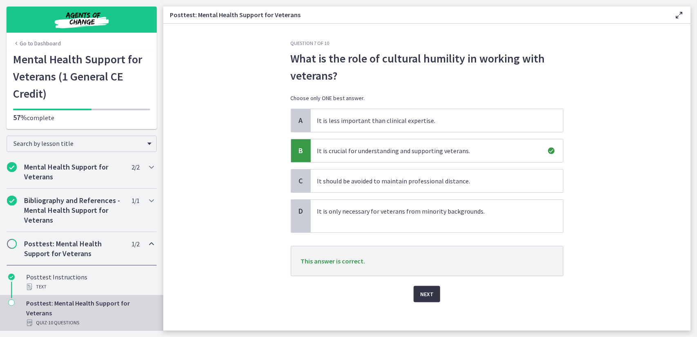
click at [425, 293] on span "Next" at bounding box center [426, 294] width 13 height 10
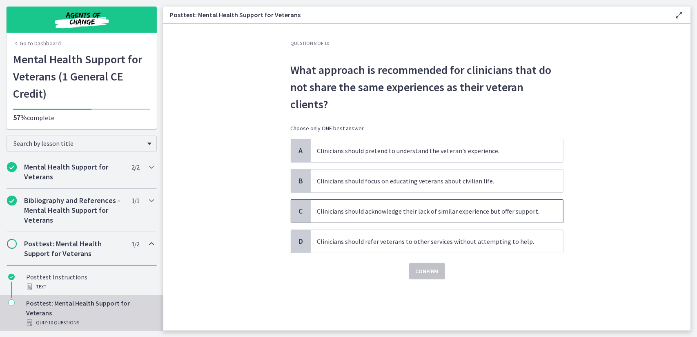
click at [383, 206] on p "Clinicians should acknowledge their lack of similar experience but offer suppor…" at bounding box center [428, 211] width 223 height 10
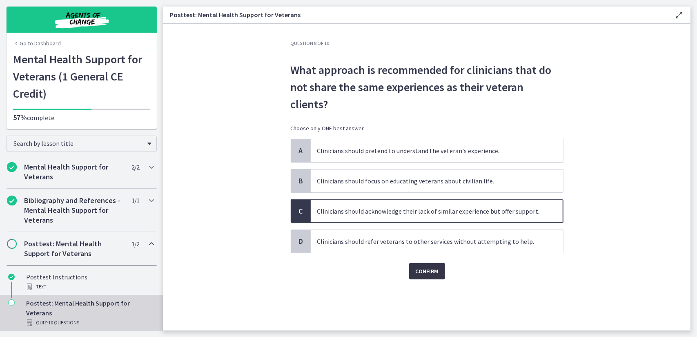
click at [419, 266] on span "Confirm" at bounding box center [427, 271] width 23 height 10
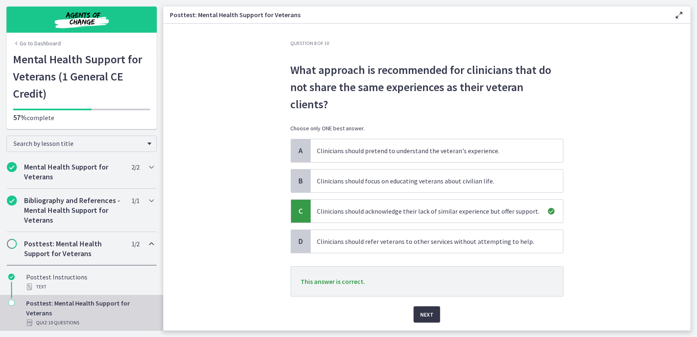
click at [426, 310] on span "Next" at bounding box center [426, 315] width 13 height 10
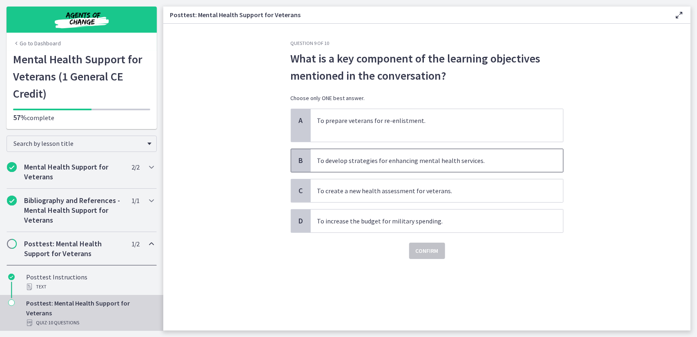
click at [372, 169] on span "To develop strategies for enhancing mental health services." at bounding box center [437, 160] width 253 height 23
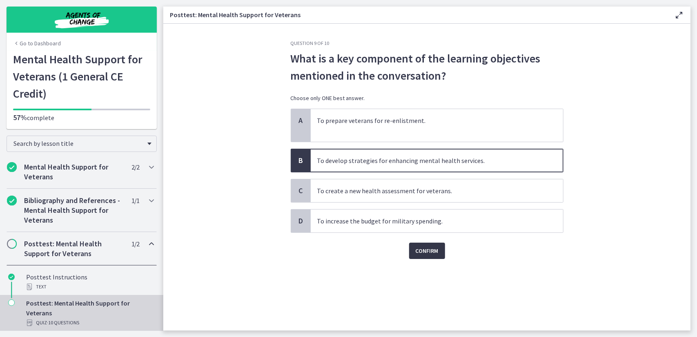
click at [422, 252] on span "Confirm" at bounding box center [427, 251] width 23 height 10
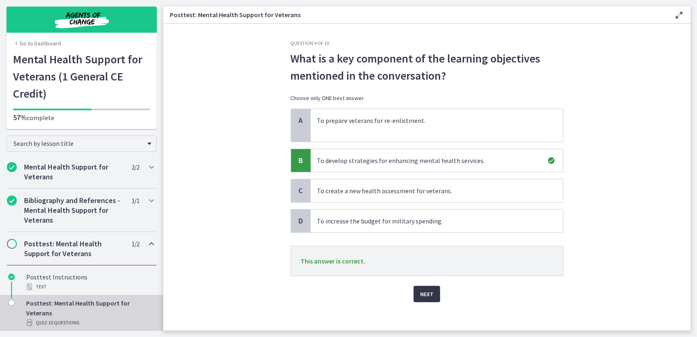
click at [425, 291] on span "Next" at bounding box center [426, 294] width 13 height 10
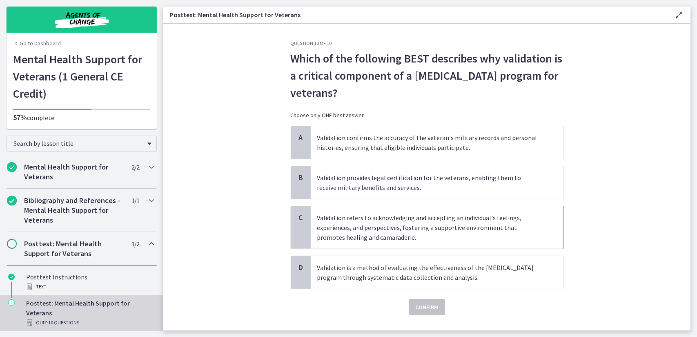
click at [391, 230] on p "Validation refers to acknowledging and accepting an individual's feelings, expe…" at bounding box center [428, 227] width 223 height 29
click at [421, 308] on span "Confirm" at bounding box center [427, 307] width 23 height 10
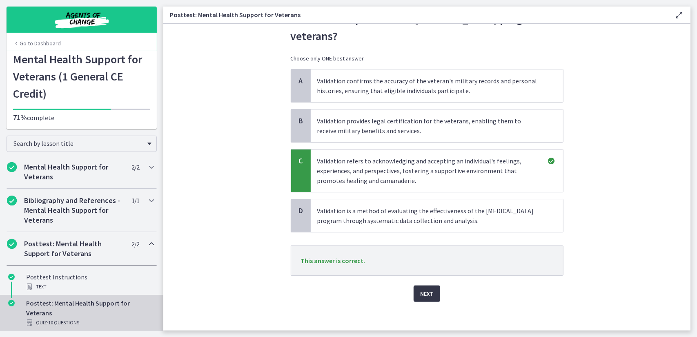
scroll to position [59, 0]
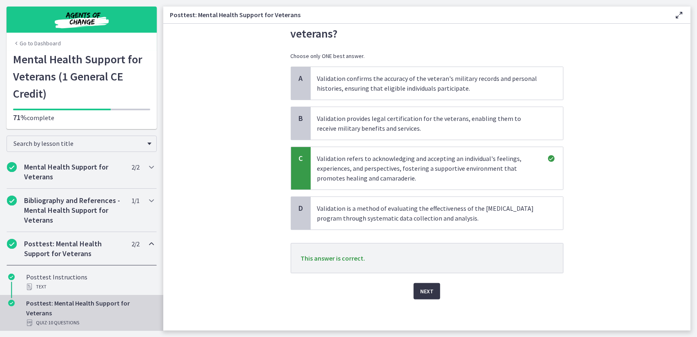
click at [420, 290] on span "Next" at bounding box center [426, 291] width 13 height 10
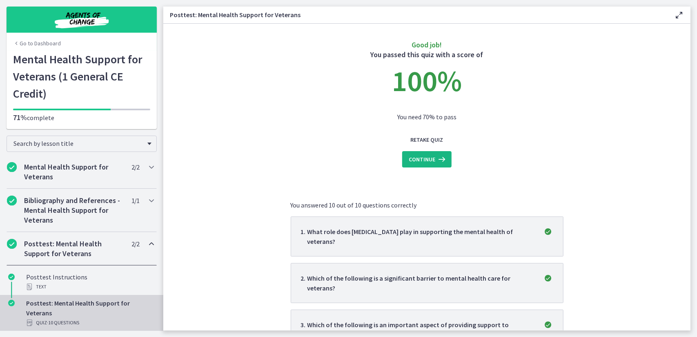
click at [428, 158] on span "Continue" at bounding box center [422, 159] width 27 height 10
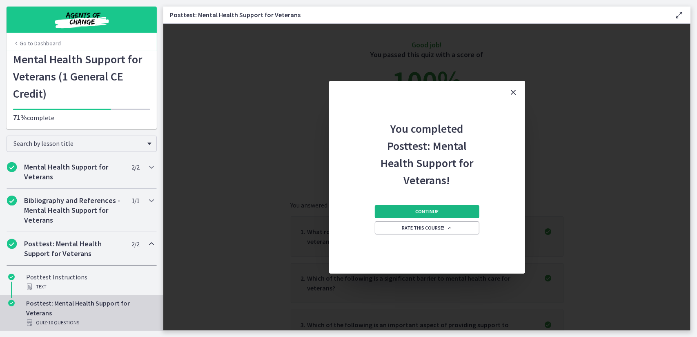
click at [433, 211] on span "Continue" at bounding box center [427, 211] width 23 height 7
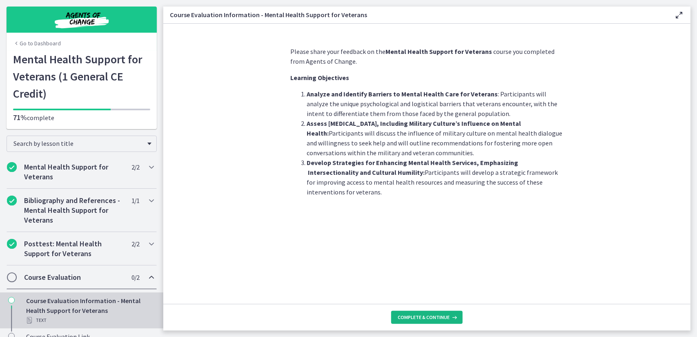
click at [436, 320] on span "Complete & continue" at bounding box center [424, 317] width 52 height 7
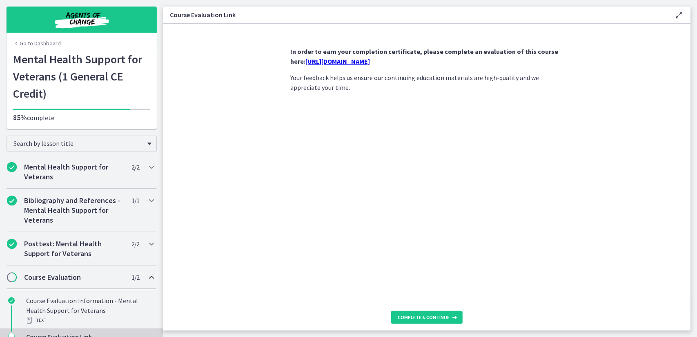
click at [371, 62] on link "https://forms.gle/ptG2yfwrf4jRLHhj7" at bounding box center [338, 61] width 65 height 8
click at [425, 314] on button "Complete & continue" at bounding box center [427, 317] width 72 height 13
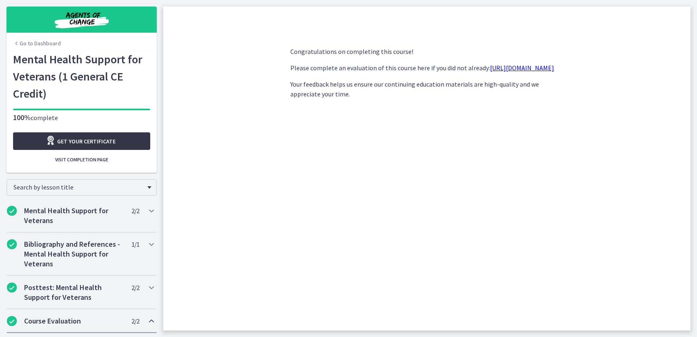
click at [72, 146] on span "Get your certificate" at bounding box center [87, 141] width 58 height 10
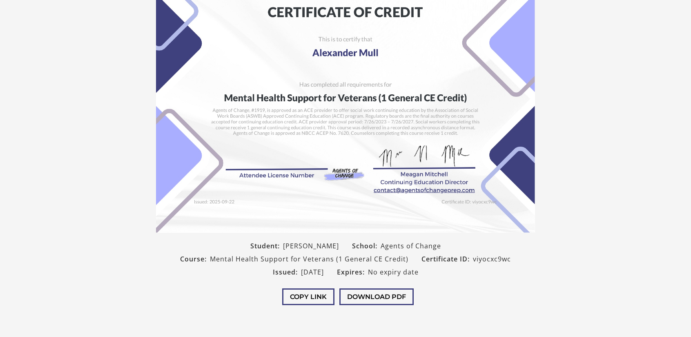
scroll to position [120, 0]
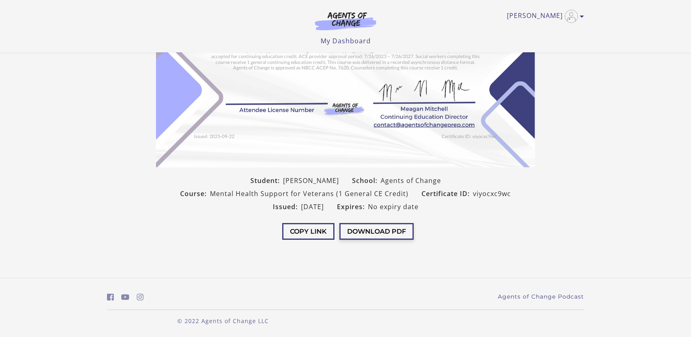
click at [392, 231] on button "Download PDF" at bounding box center [377, 231] width 74 height 17
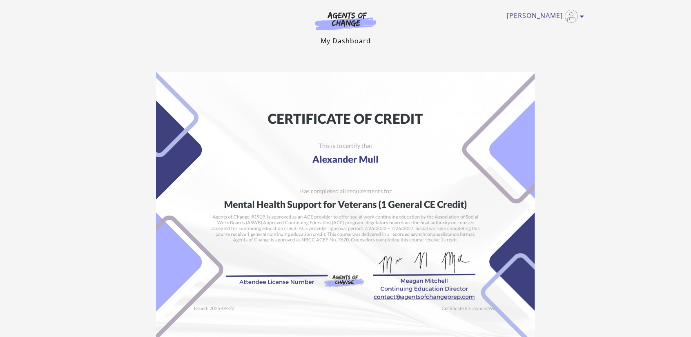
click at [349, 44] on link "My Dashboard" at bounding box center [346, 40] width 50 height 9
